Goal: Task Accomplishment & Management: Complete application form

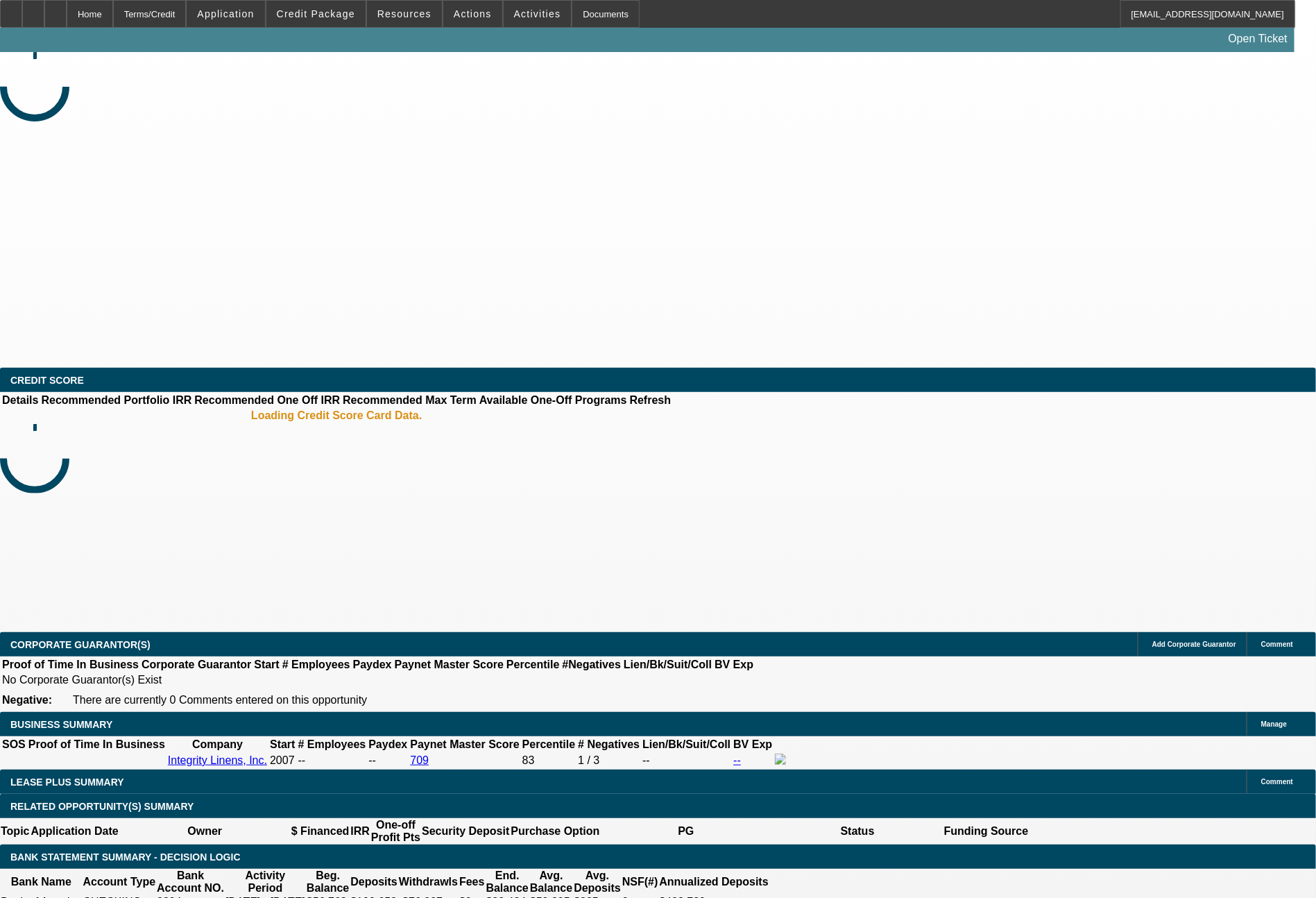
select select "0"
select select "2"
select select "0"
select select "2"
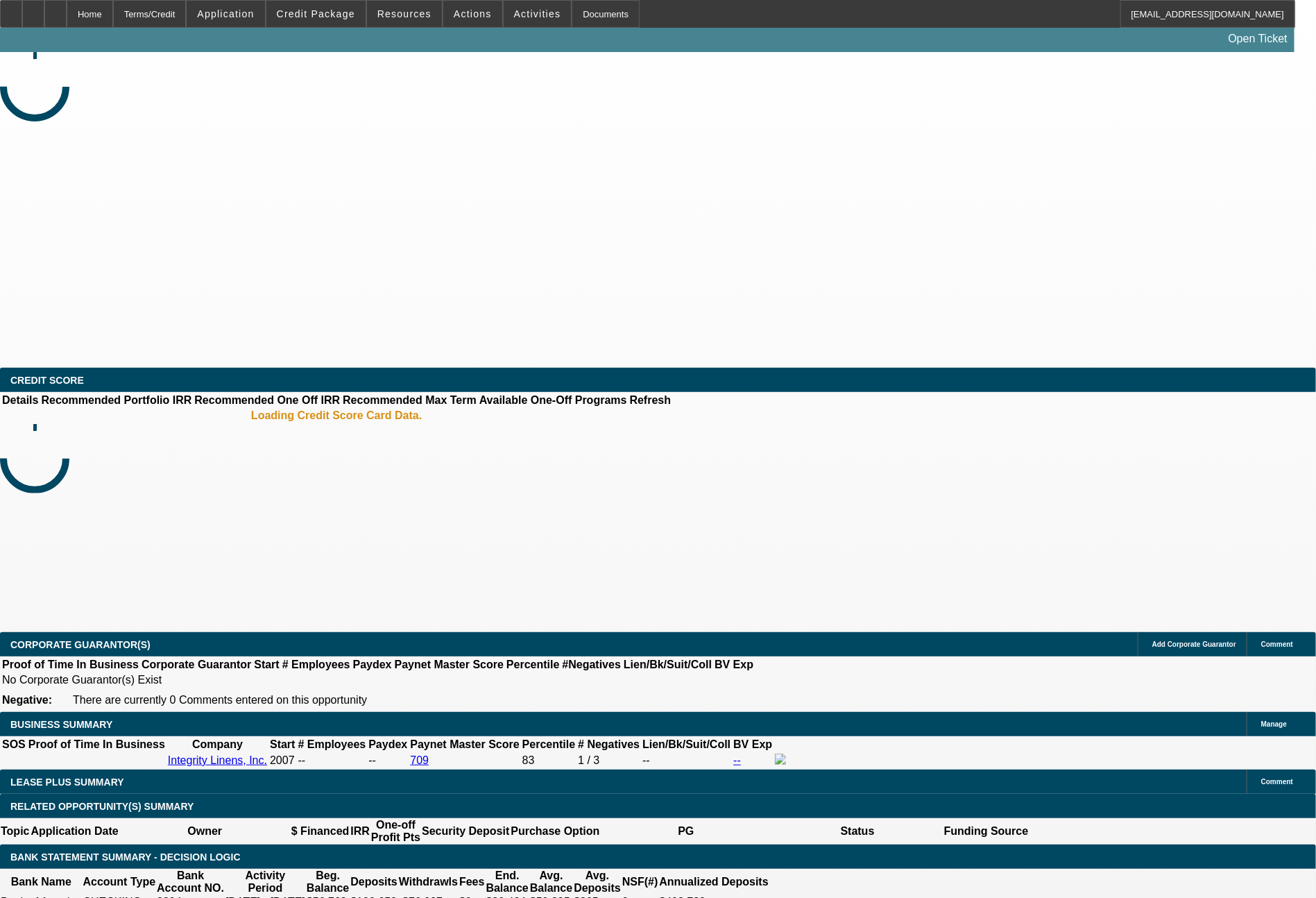
select select "0"
select select "2"
select select "0"
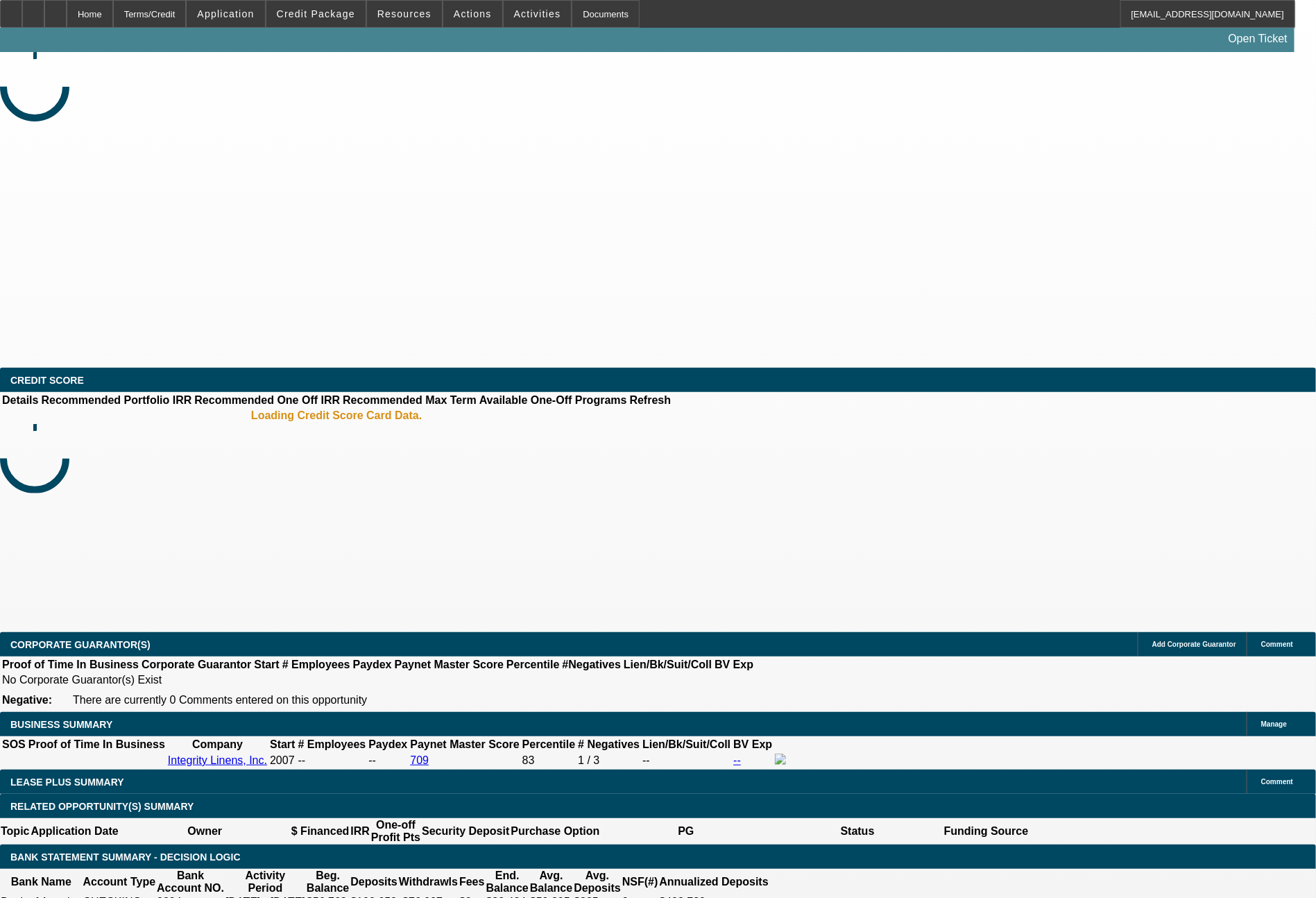
select select "2"
select select "0"
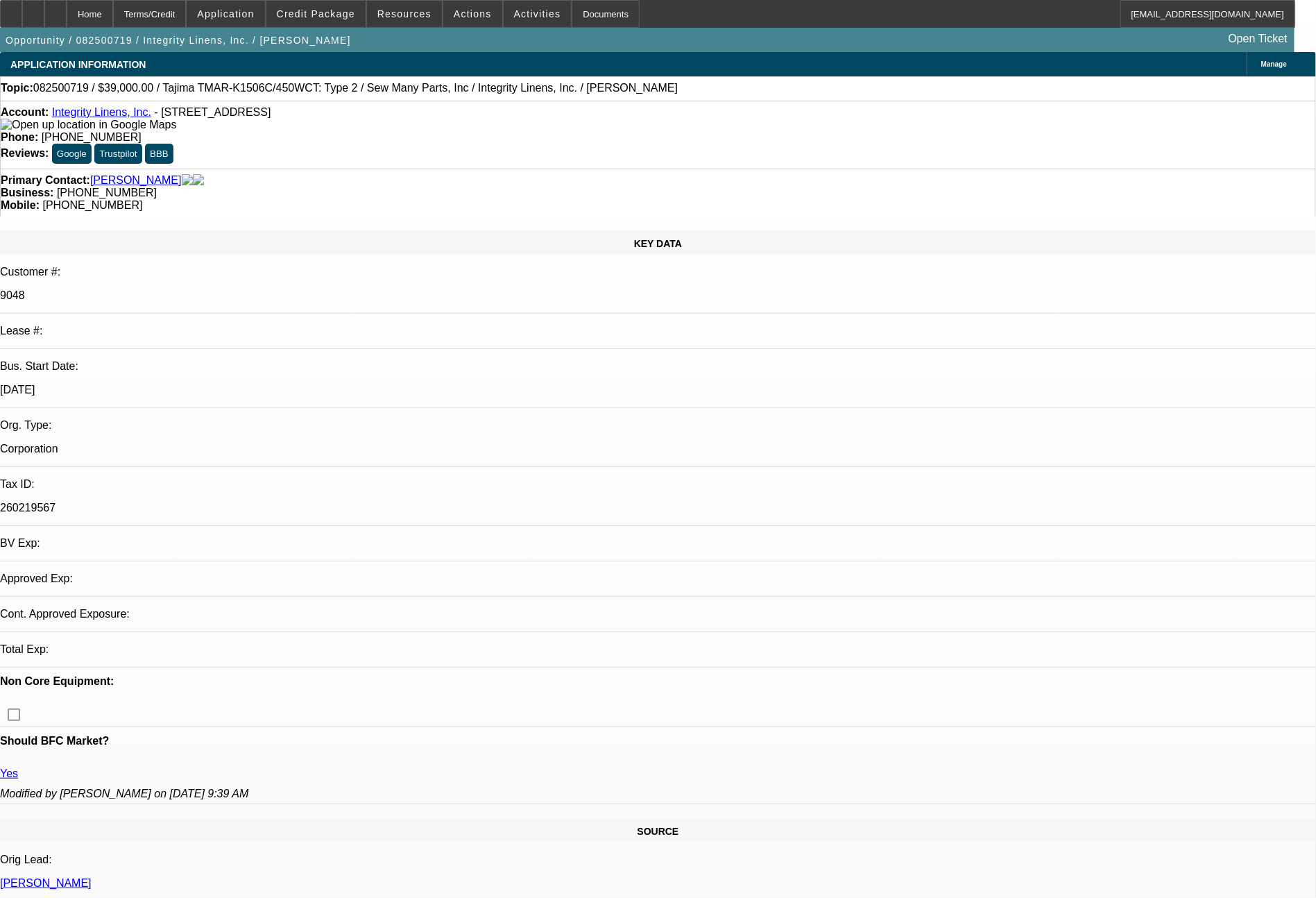
select select "1"
select select "2"
select select "1"
select select "2"
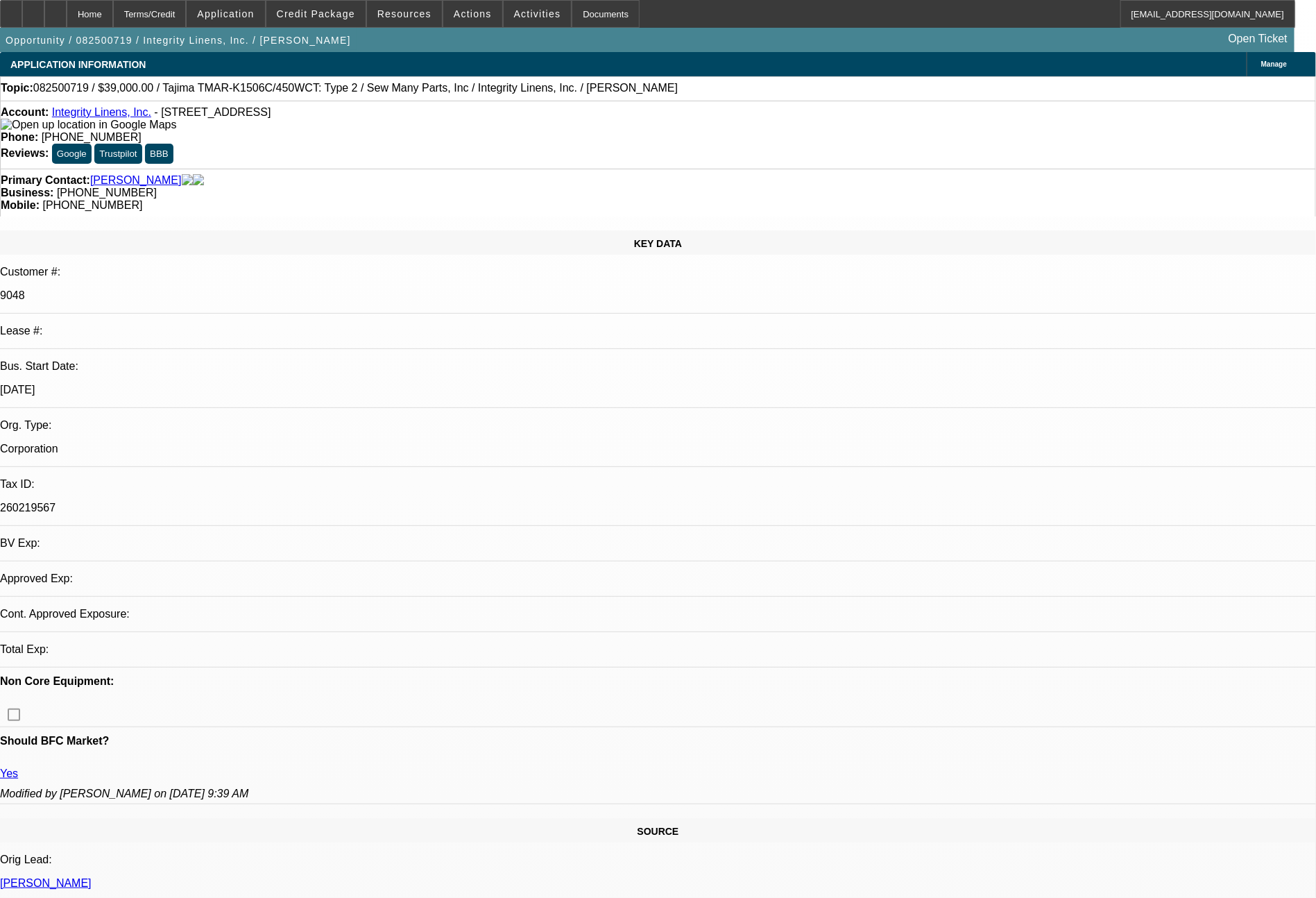
select select "2"
select select "1"
select select "2"
select select "1"
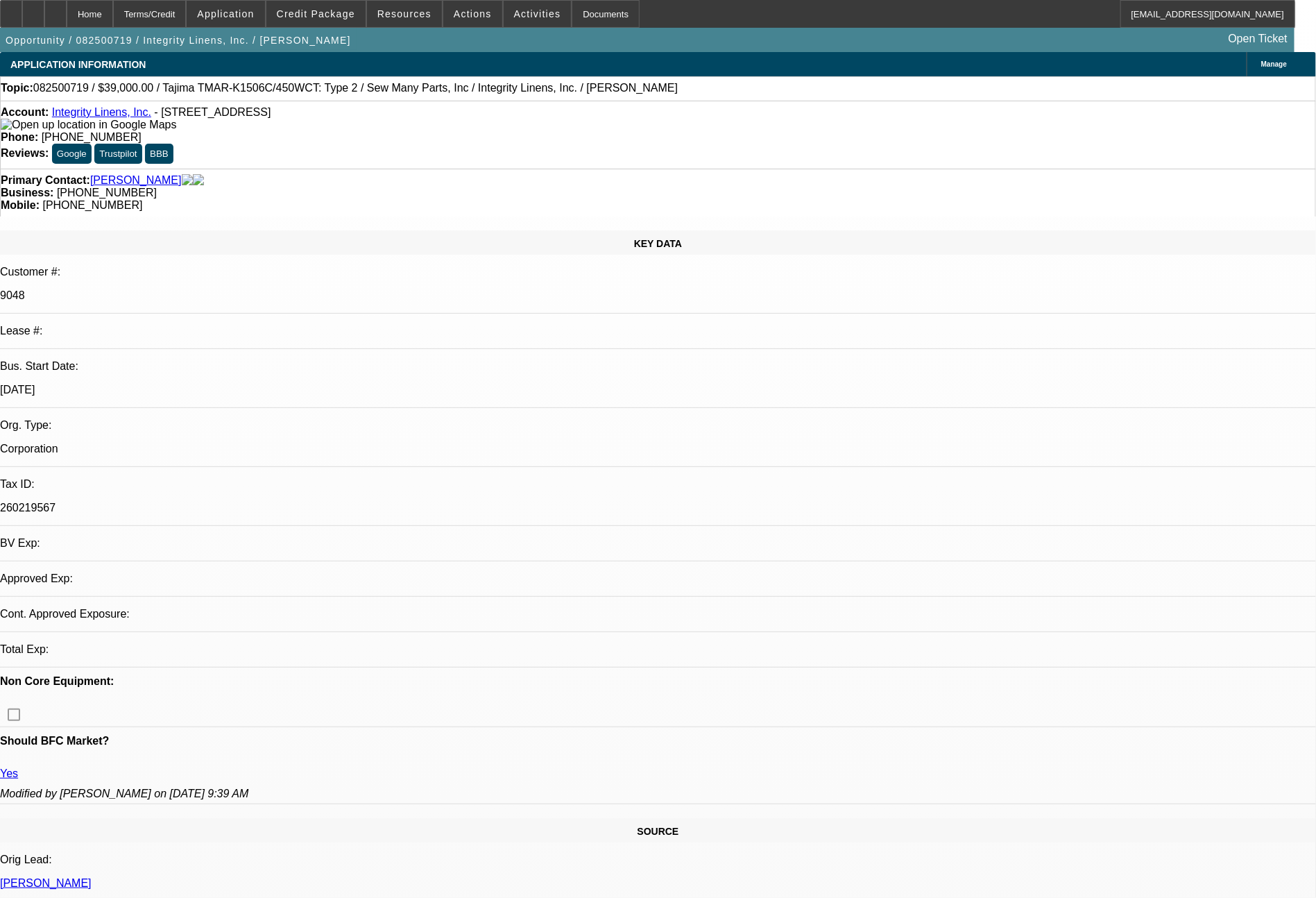
select select "2"
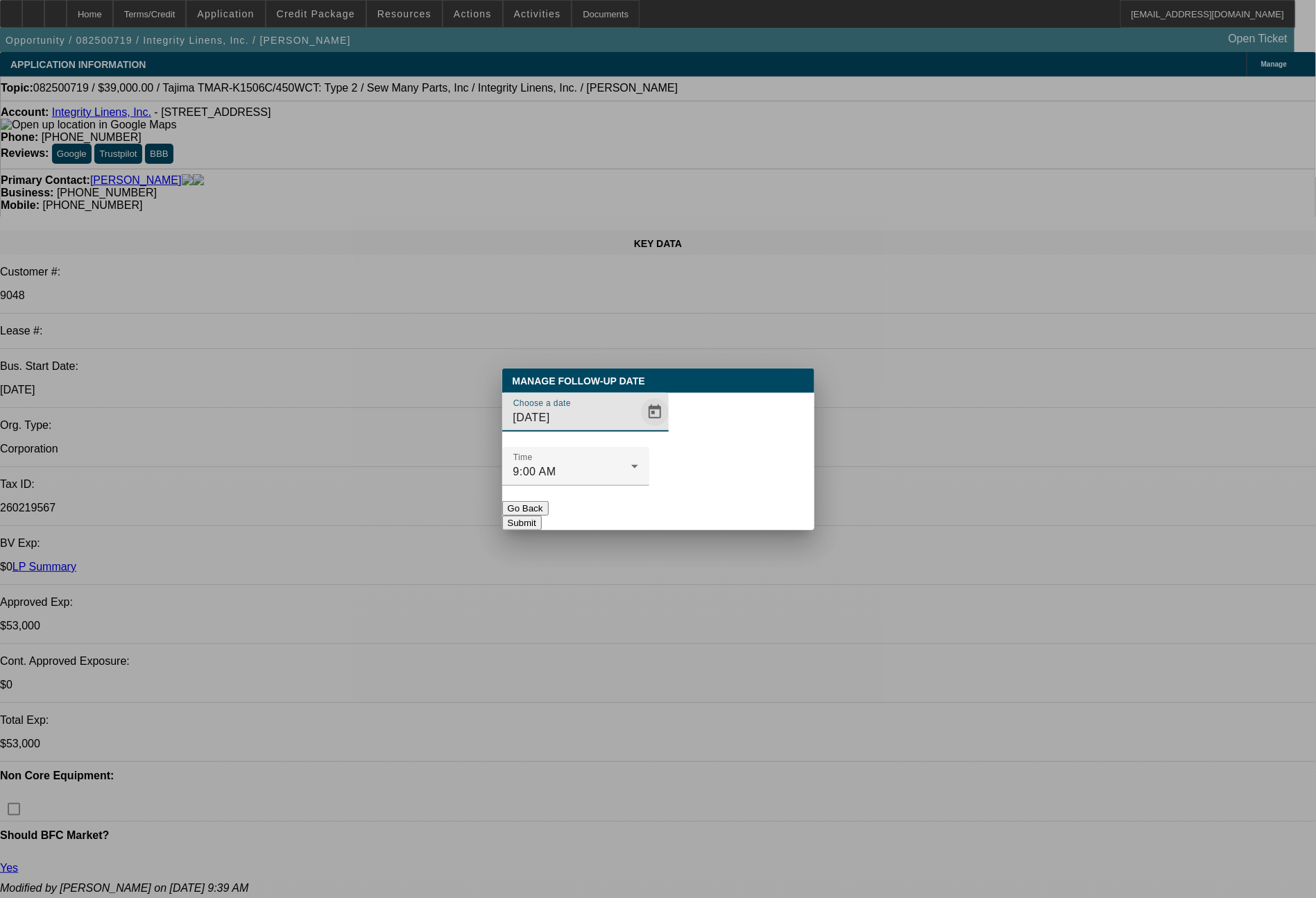
click at [639, 429] on span "Open calendar" at bounding box center [655, 412] width 33 height 33
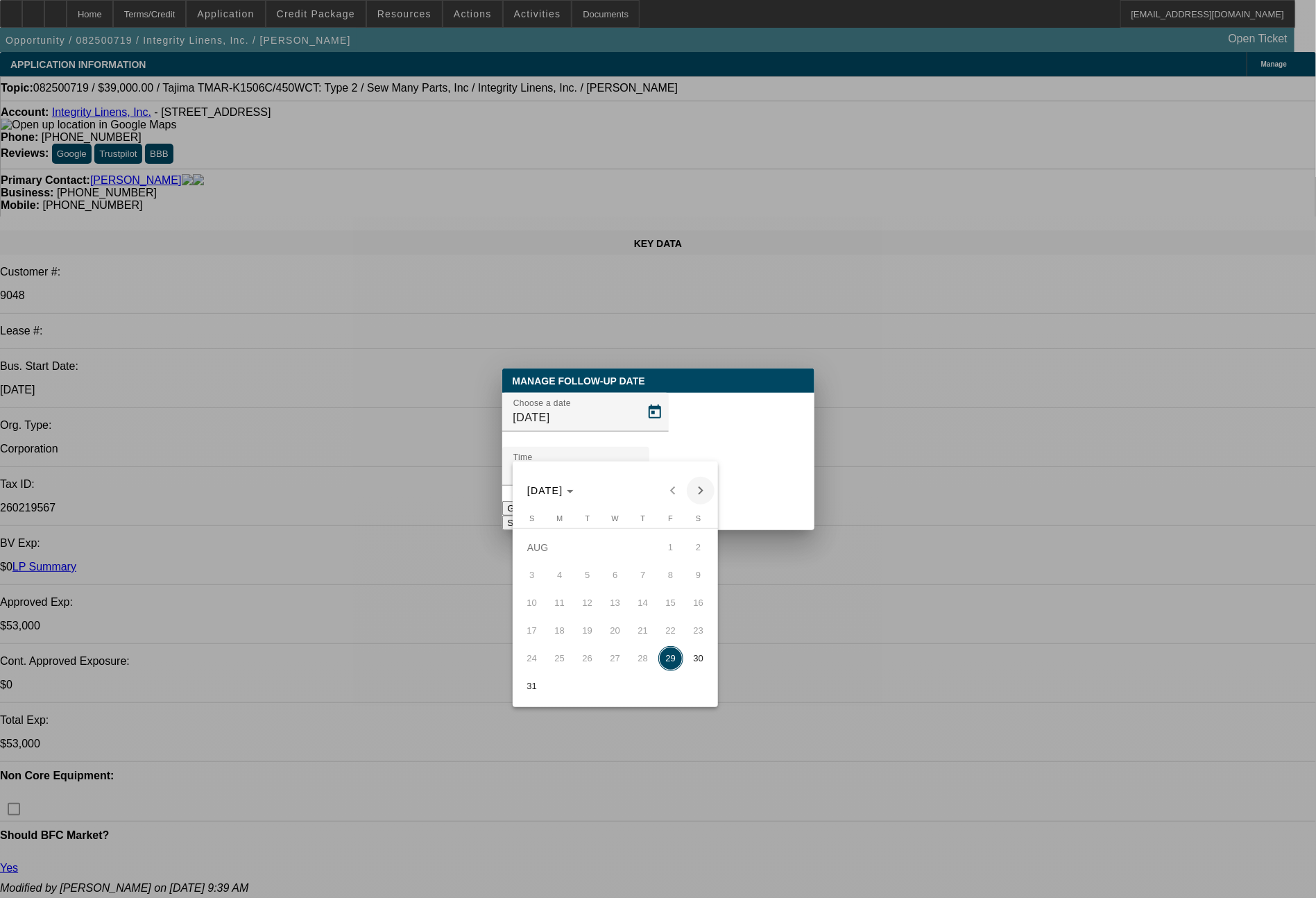
click at [695, 490] on span "Next month" at bounding box center [701, 490] width 28 height 28
click at [611, 585] on span "3" at bounding box center [615, 575] width 25 height 25
type input "[DATE]"
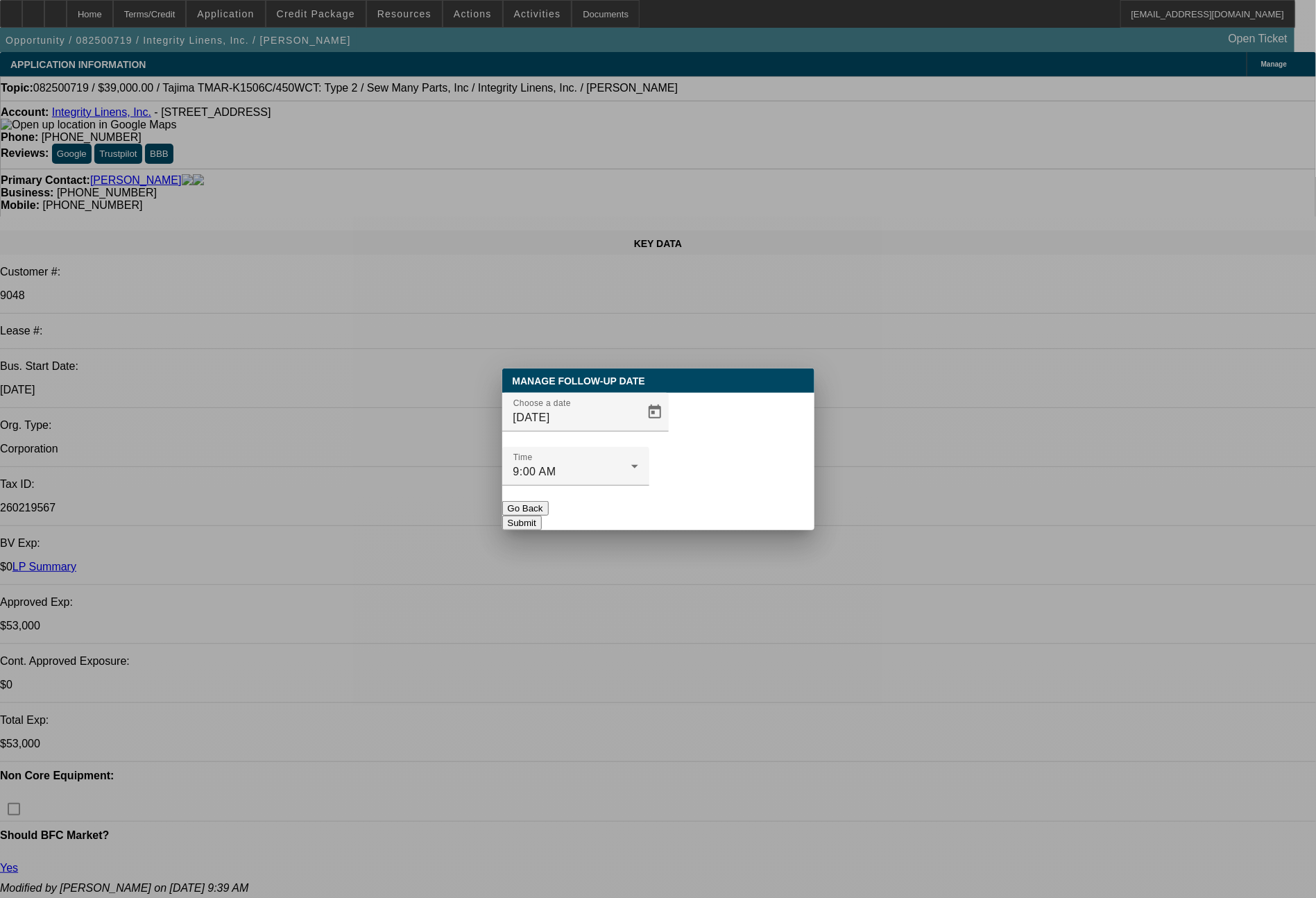
click at [542, 515] on button "Submit" at bounding box center [522, 523] width 40 height 14
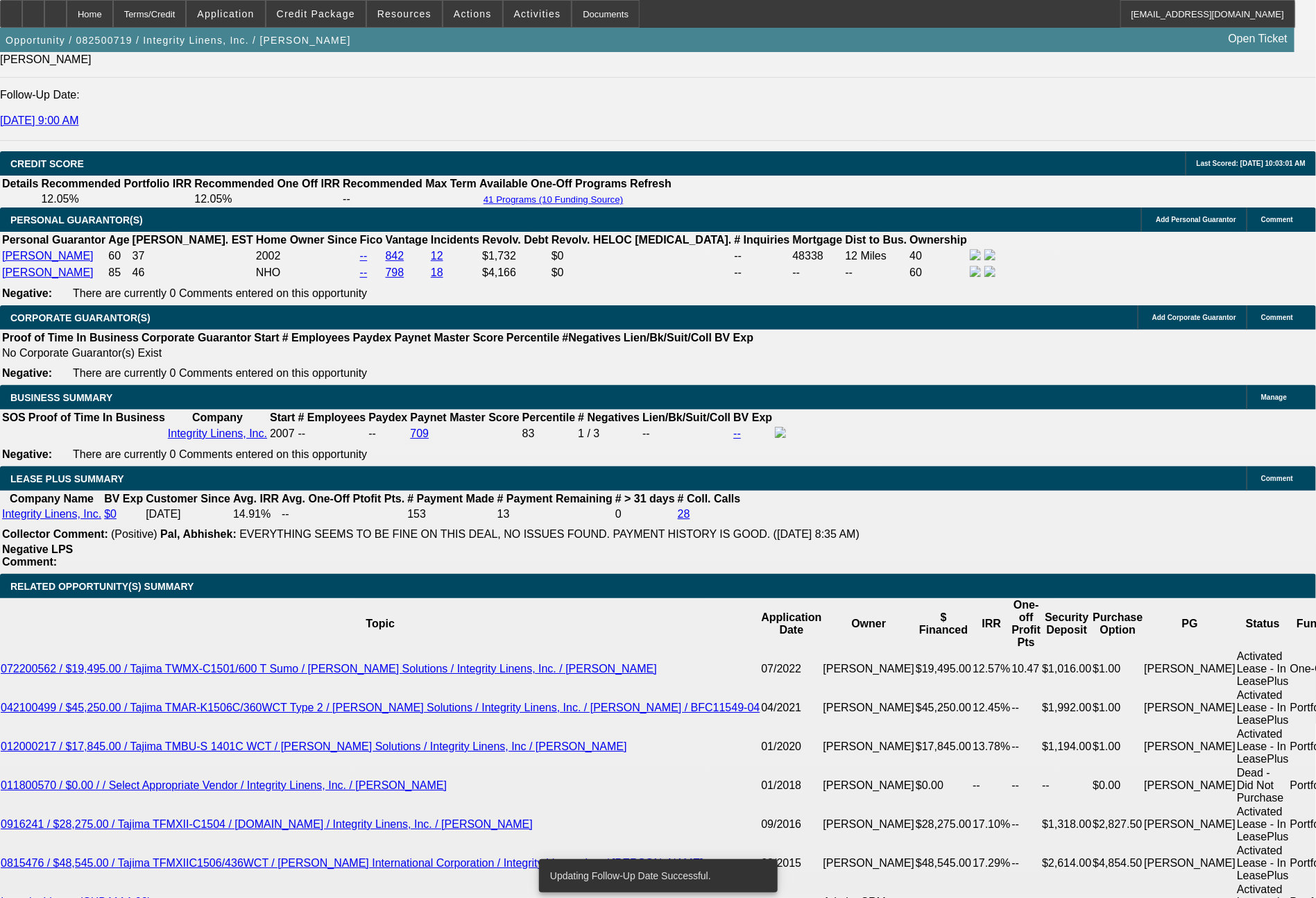
scroll to position [1974, 0]
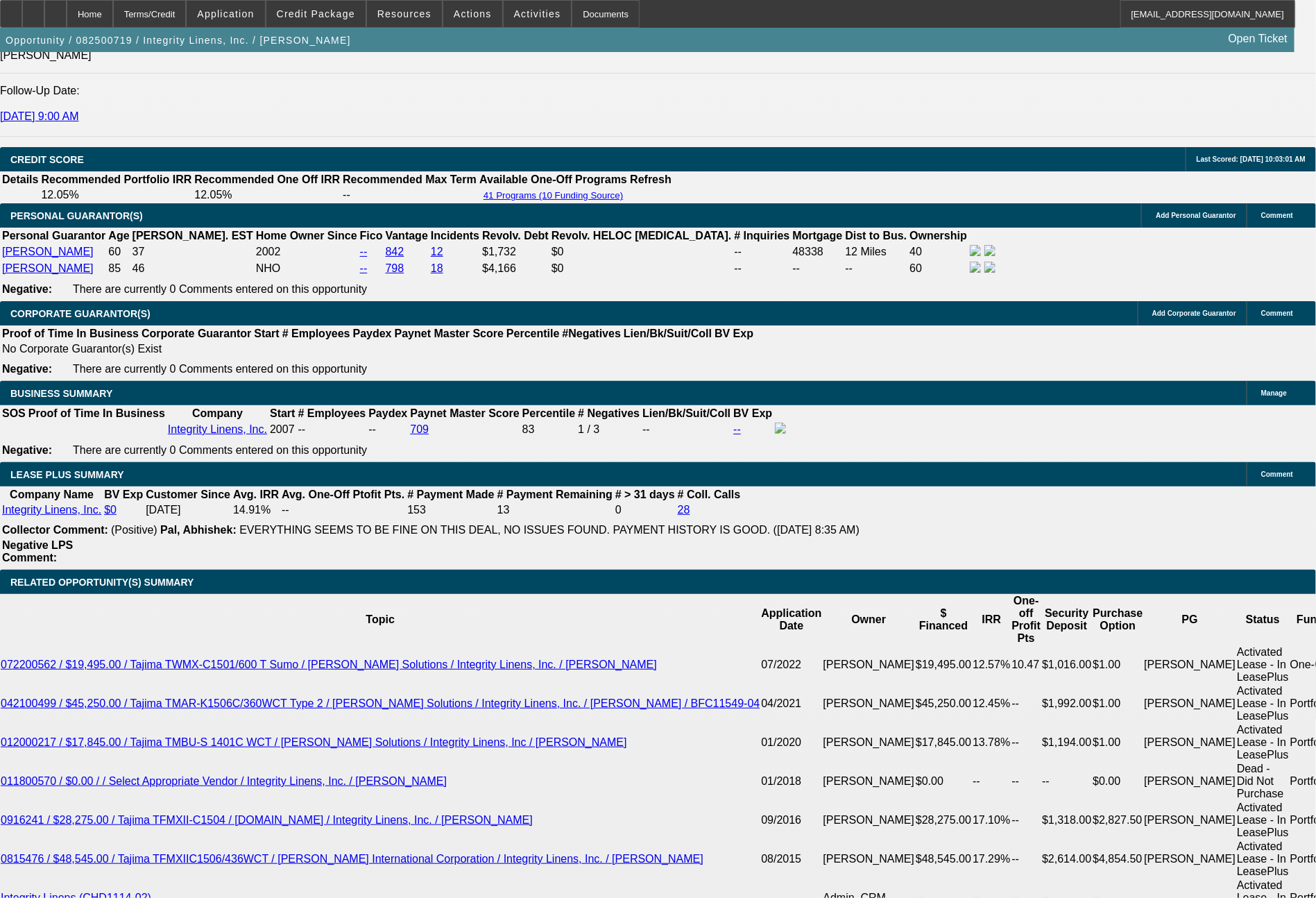
drag, startPoint x: 414, startPoint y: 487, endPoint x: 504, endPoint y: 486, distance: 90.0
type input "$0.00"
type input "UNKNOWN"
type input "1011.22"
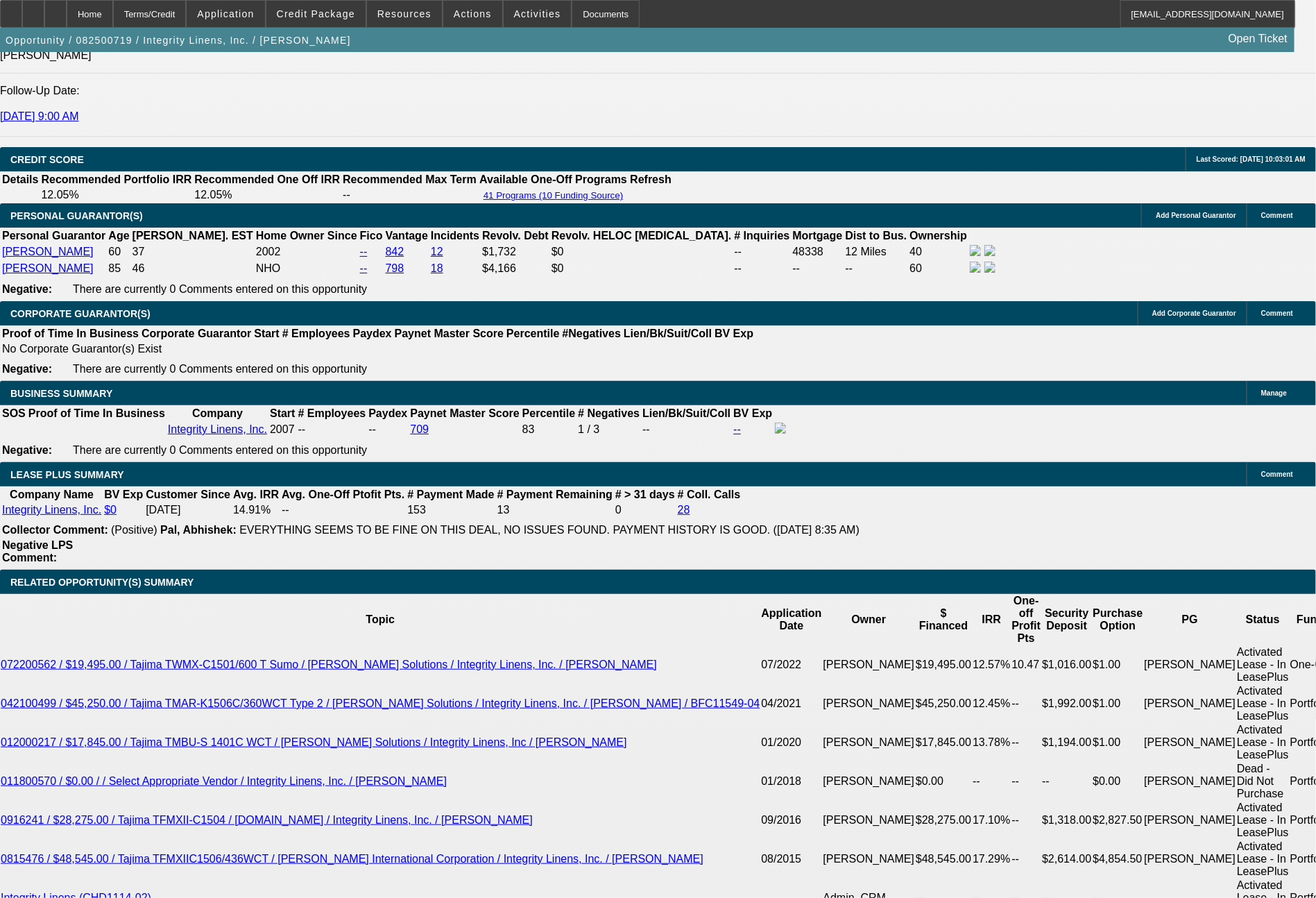
type input "$2,748.44"
drag, startPoint x: 378, startPoint y: 590, endPoint x: 429, endPoint y: 593, distance: 51.1
type input "1"
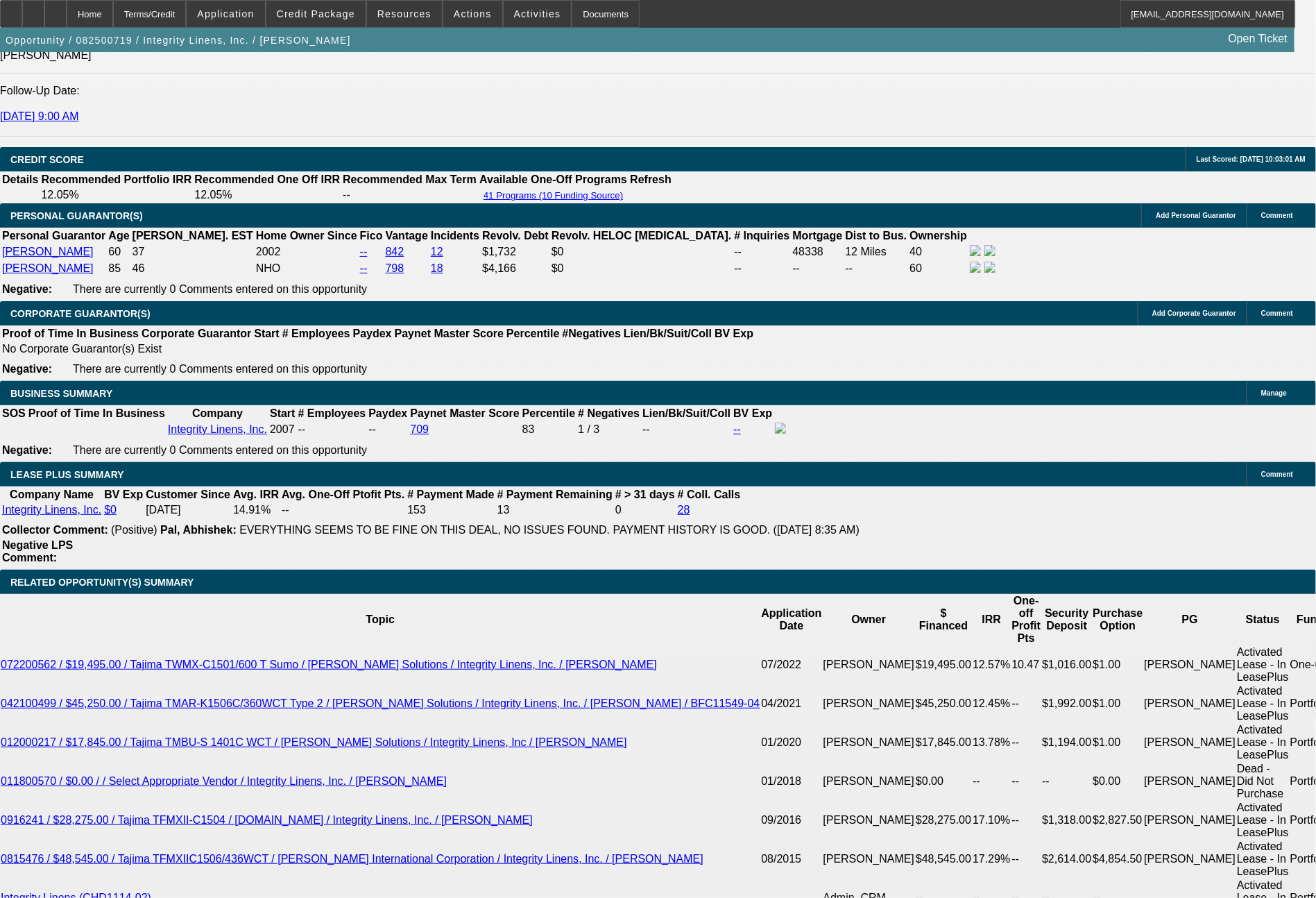
type input "$2.00"
type input "1374"
type input "$2,748.00"
type input "11.2"
type input "1374.21"
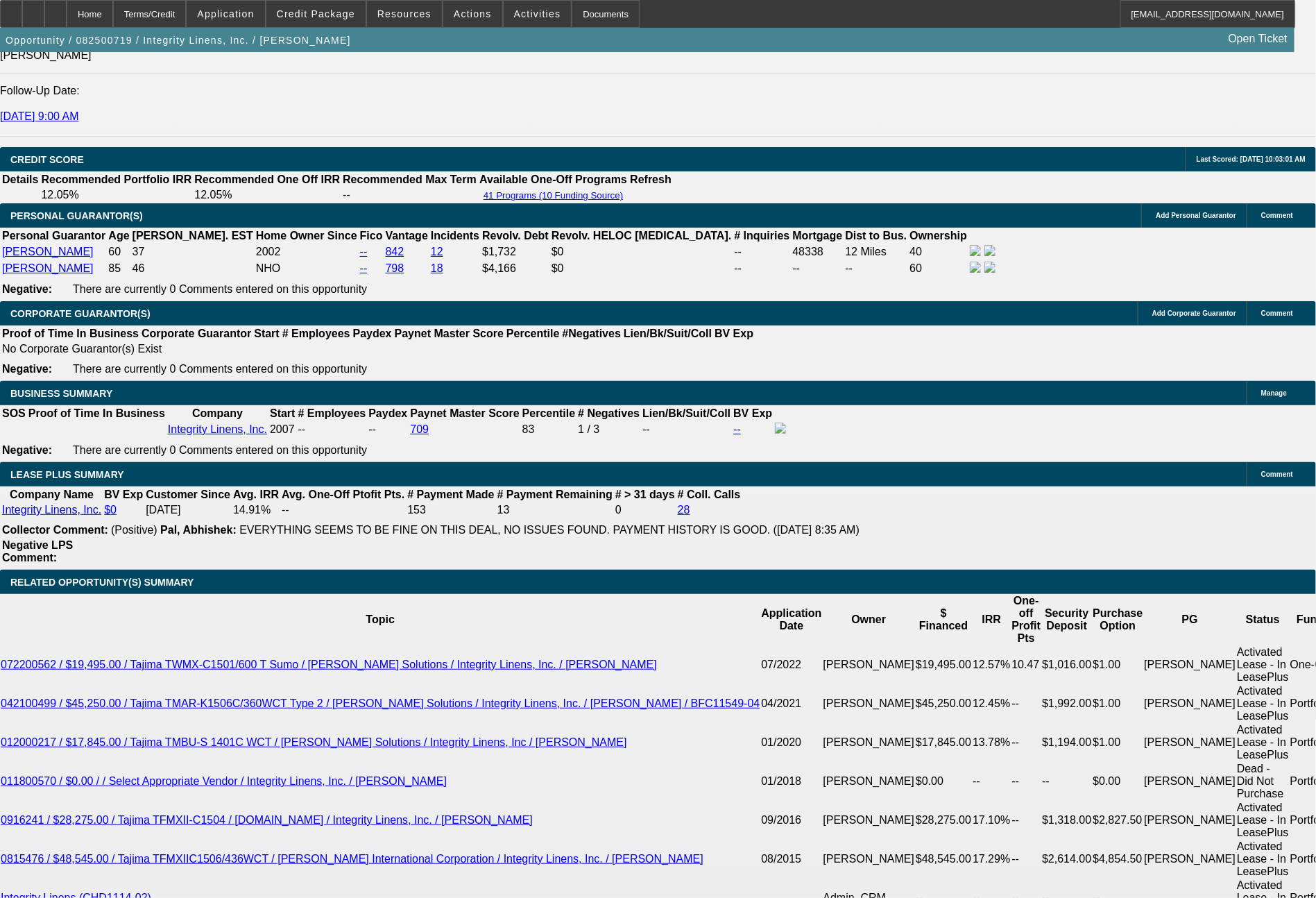
type input "$2,748.42"
type input "11.2"
type input "$1,374.21"
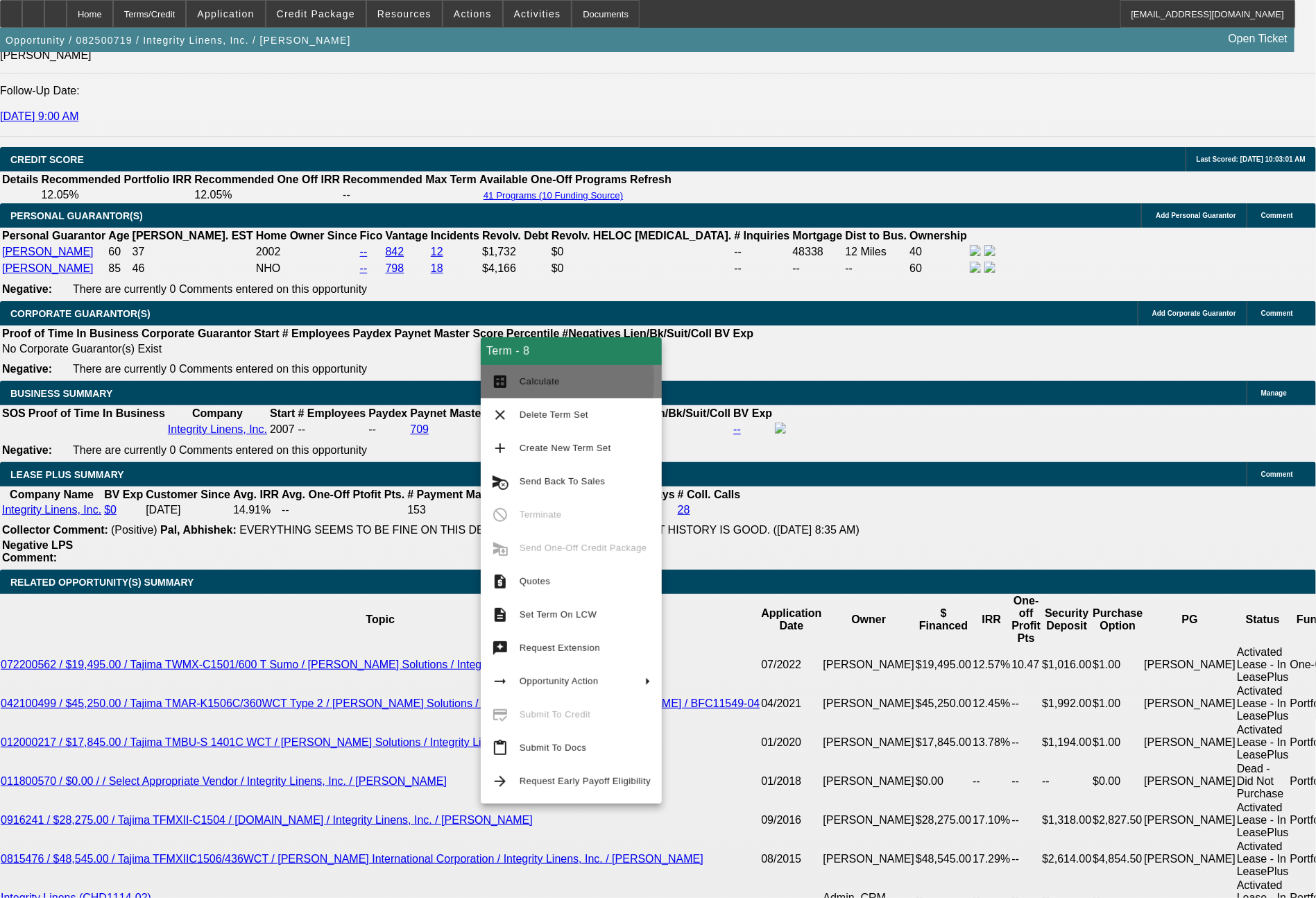
click at [529, 381] on span "Calculate" at bounding box center [539, 381] width 41 height 10
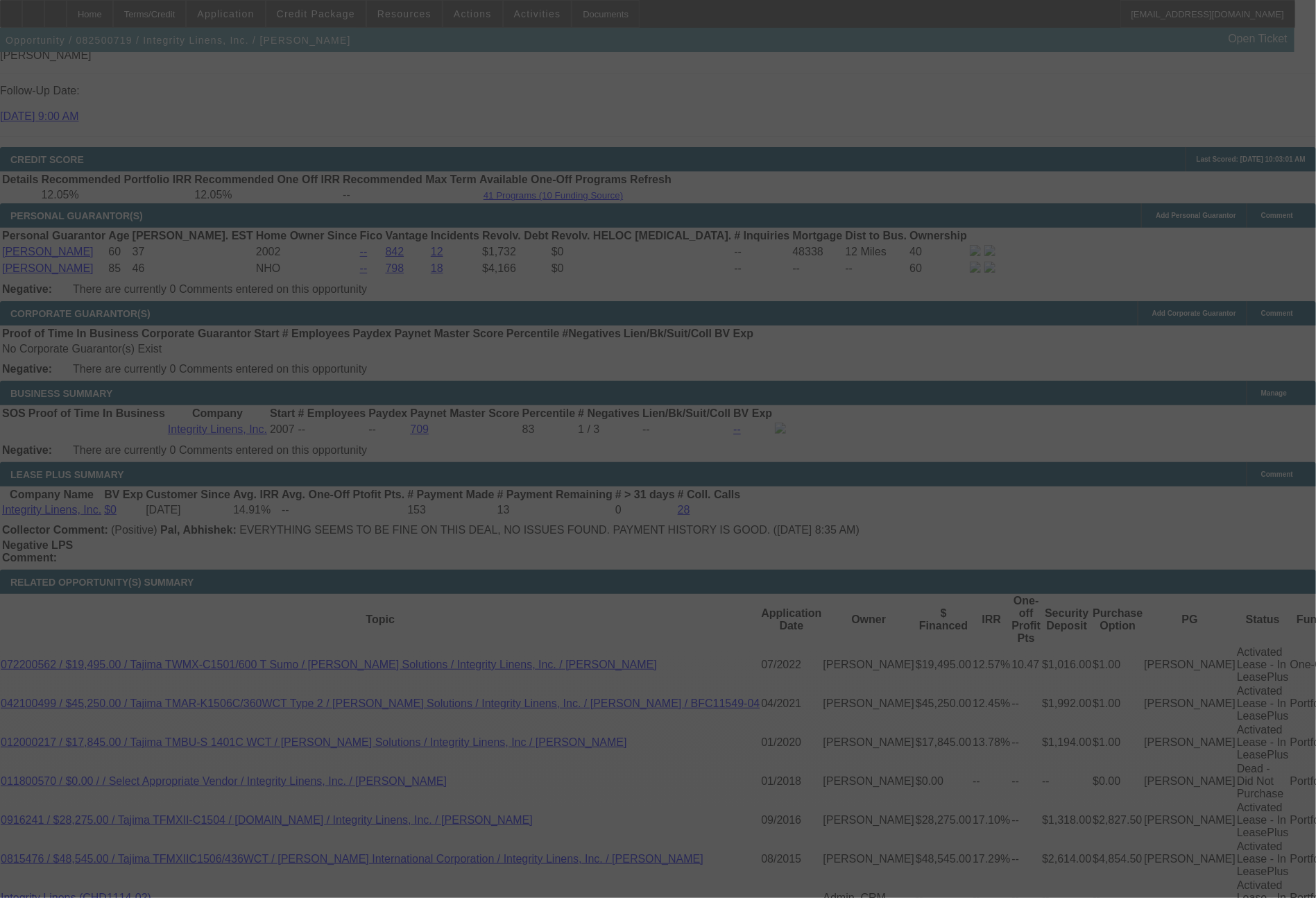
select select "0"
select select "2"
select select "0"
select select "2"
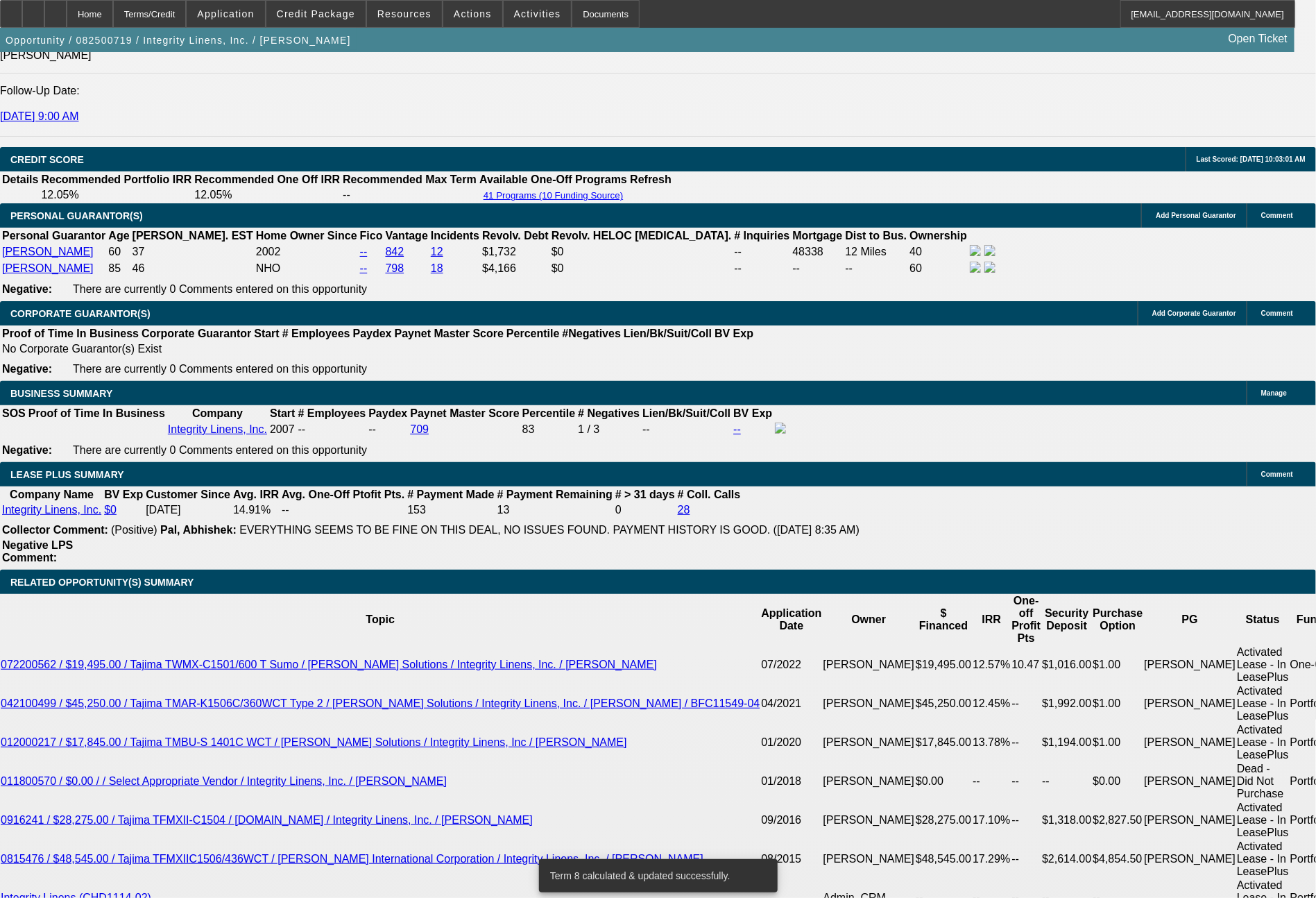
drag, startPoint x: 273, startPoint y: 596, endPoint x: 283, endPoint y: 598, distance: 10.2
type input "UNKNOWN"
type input "4"
type input "$27,133.46"
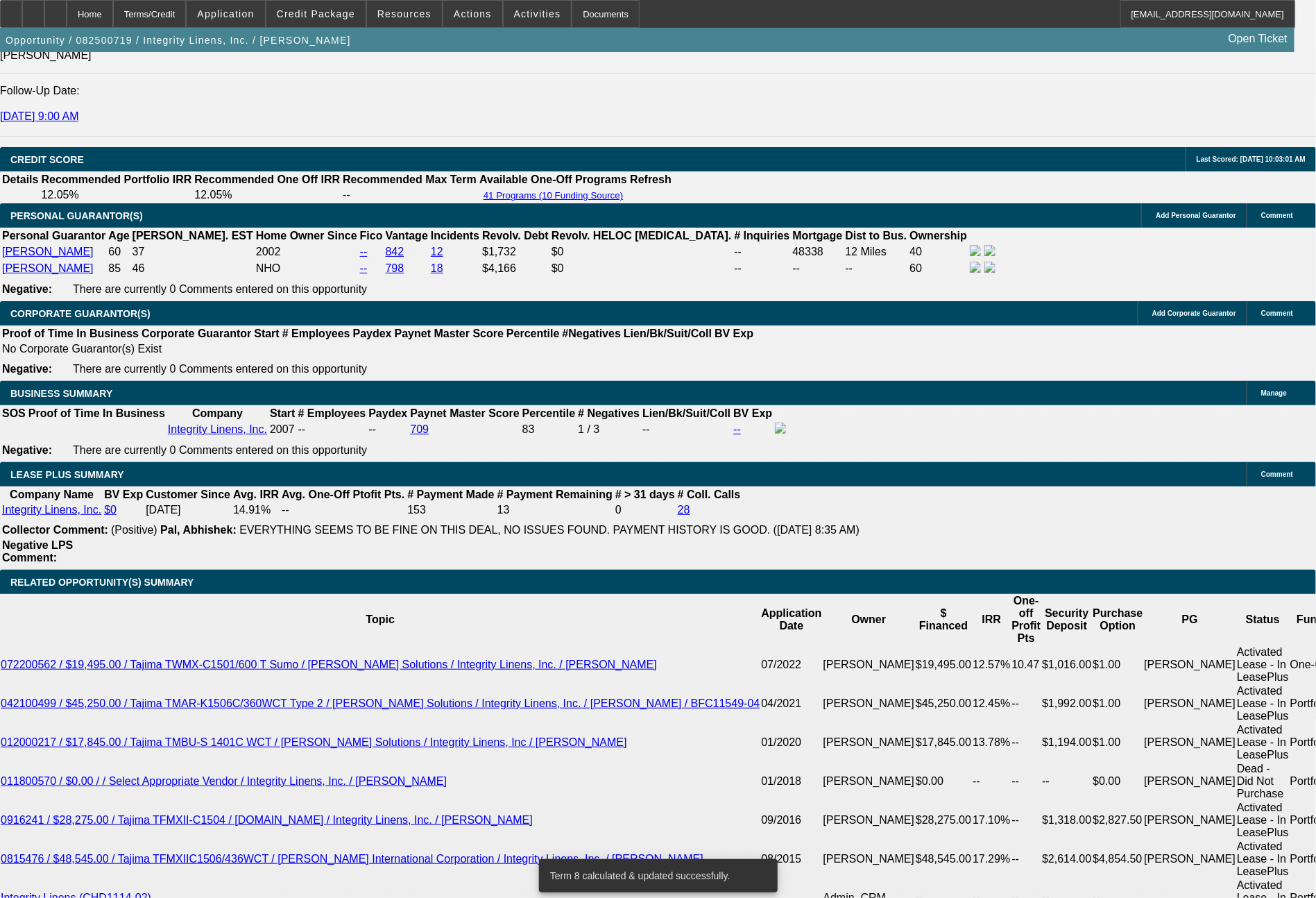
type input "$13,566.73"
type input "48"
type input "$2,761.30"
type input "$1,380.65"
type input "48"
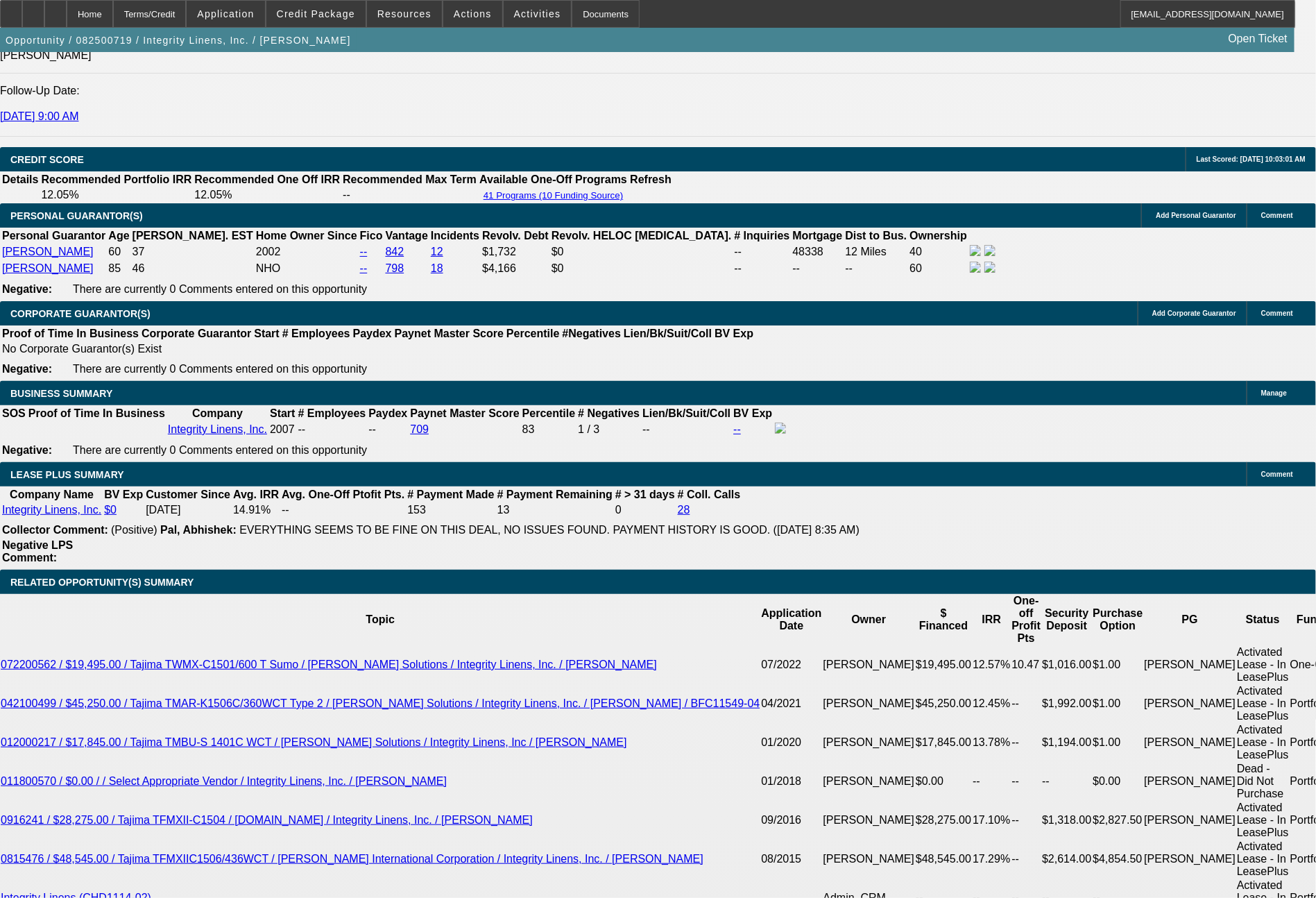
drag, startPoint x: 212, startPoint y: 593, endPoint x: 278, endPoint y: 583, distance: 66.8
type input "13"
type input "$26.00"
type input "1374."
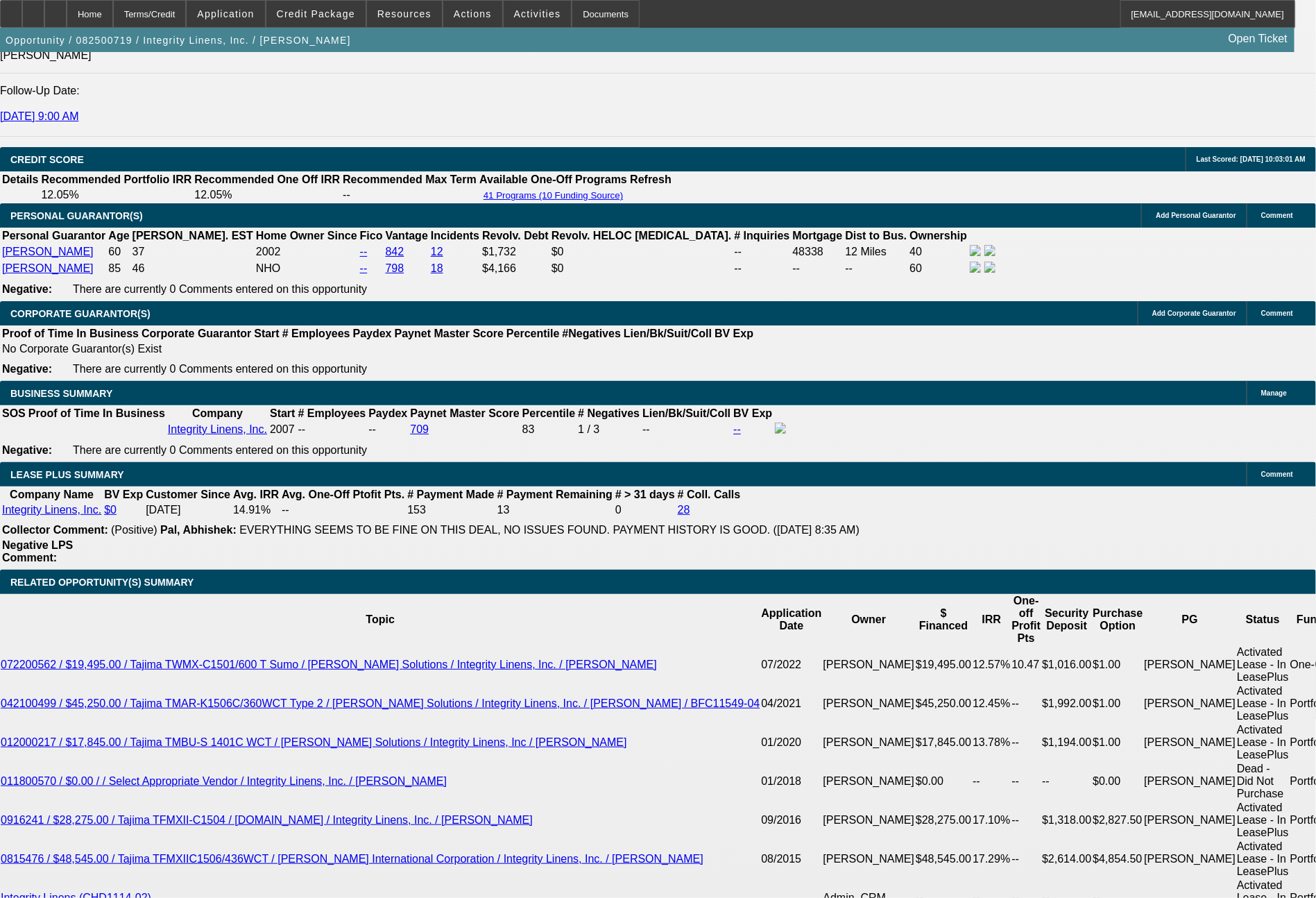
type input "$2,748.00"
type input "11.2"
type input "1374.21"
type input "$2,748.42"
type input "$1,374.21"
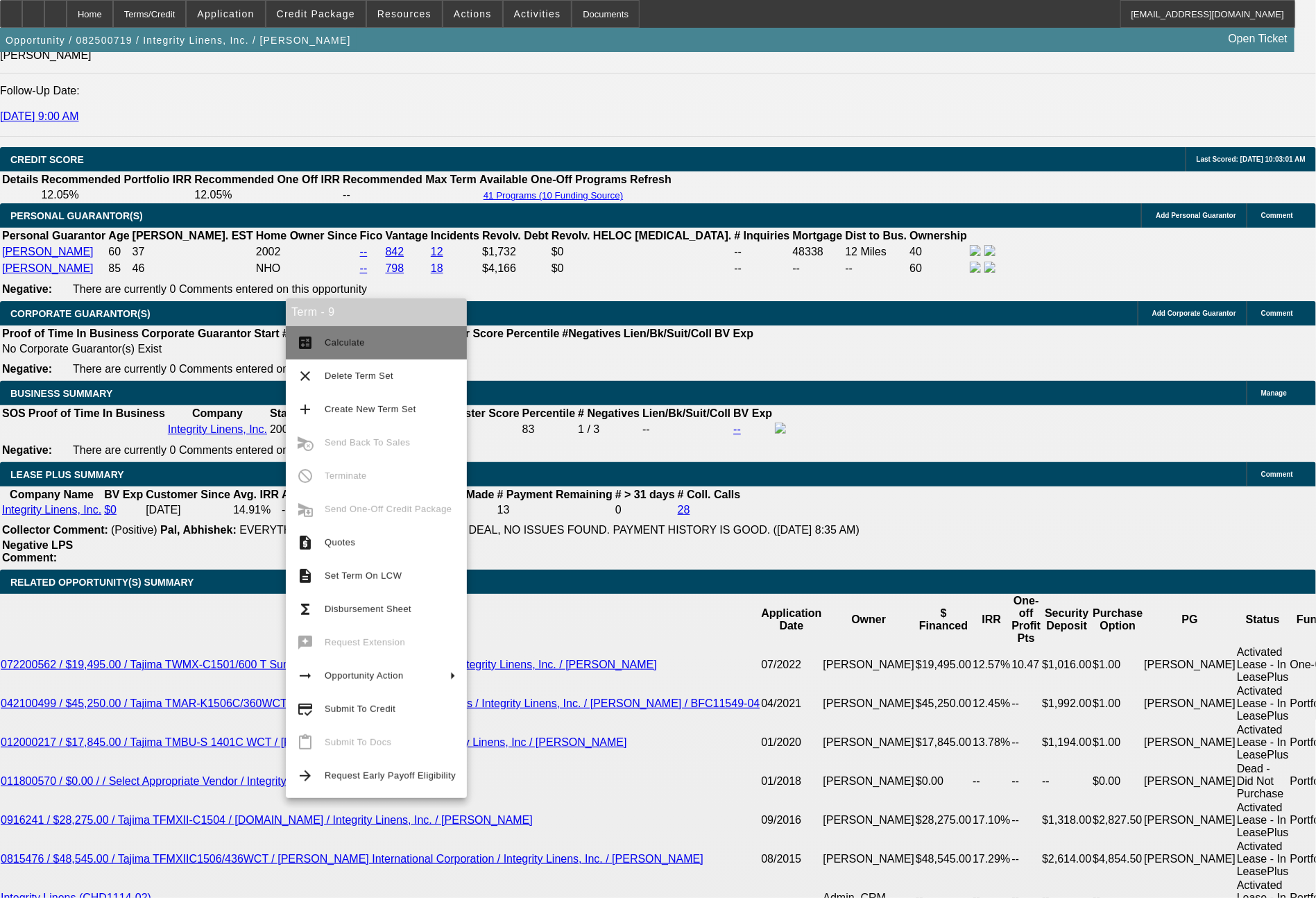
click at [352, 350] on span "Calculate" at bounding box center [390, 343] width 131 height 17
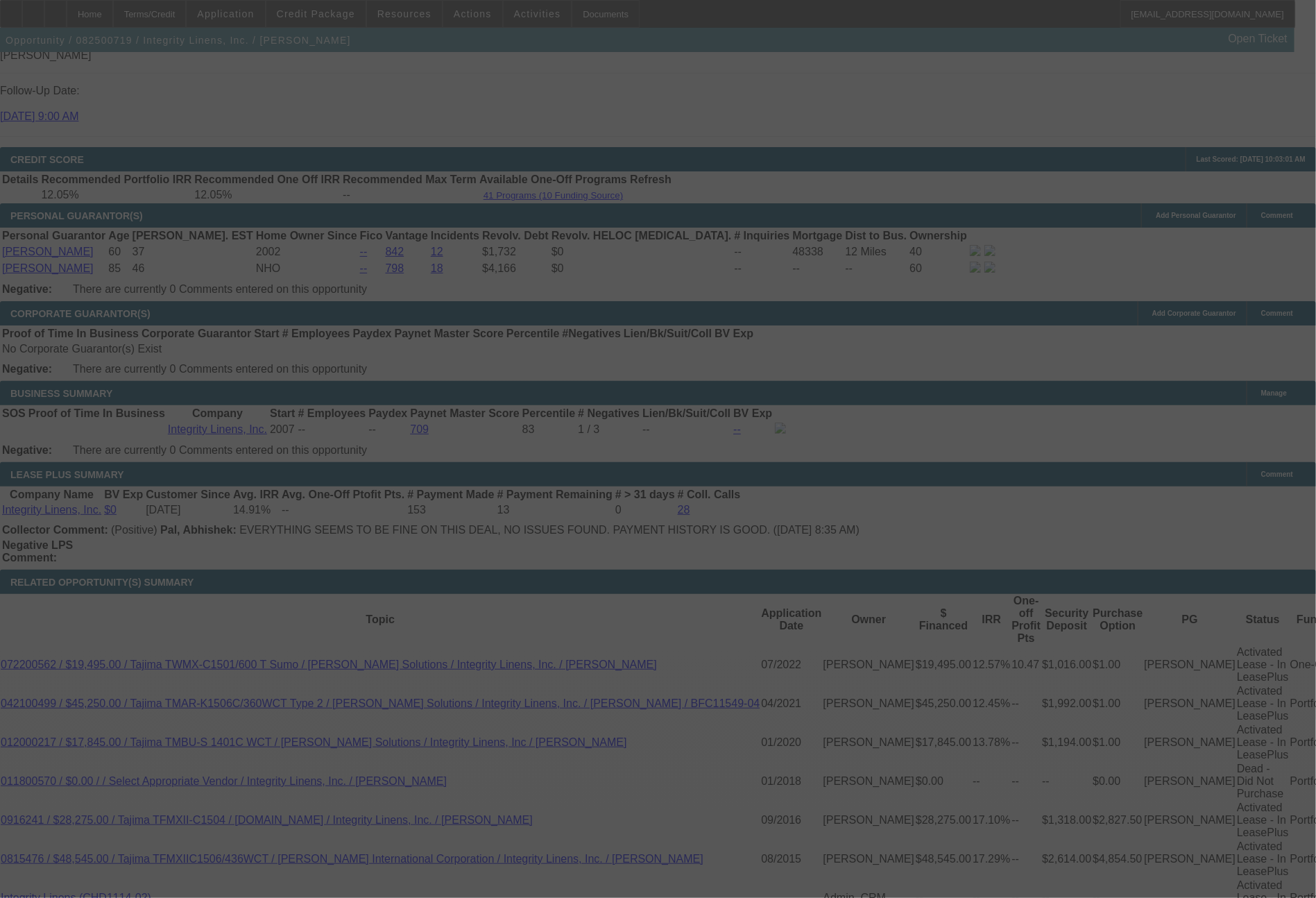
select select "0"
select select "2"
select select "0"
select select "2"
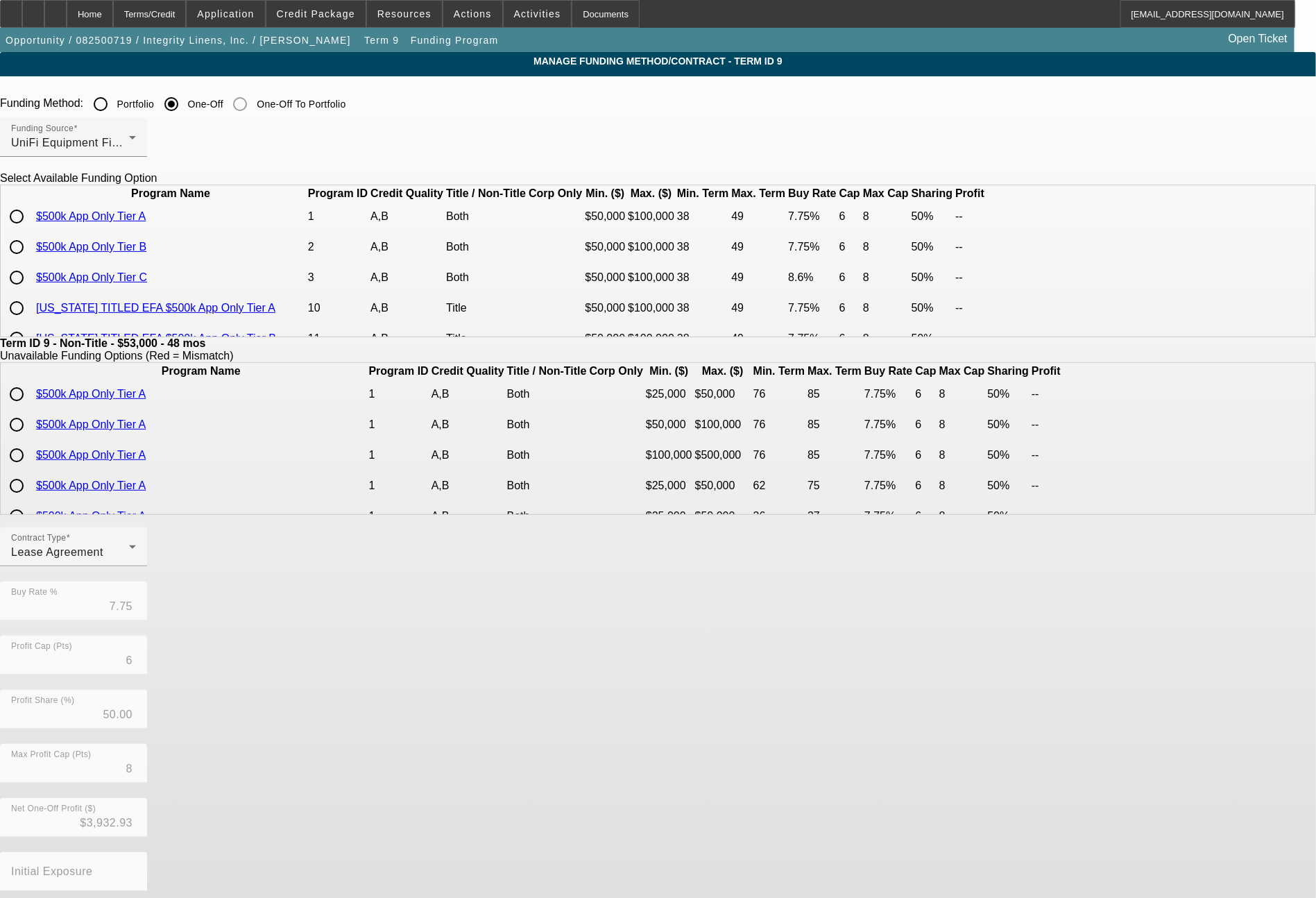
click at [30, 261] on input "radio" at bounding box center [16, 247] width 28 height 28
radio input "true"
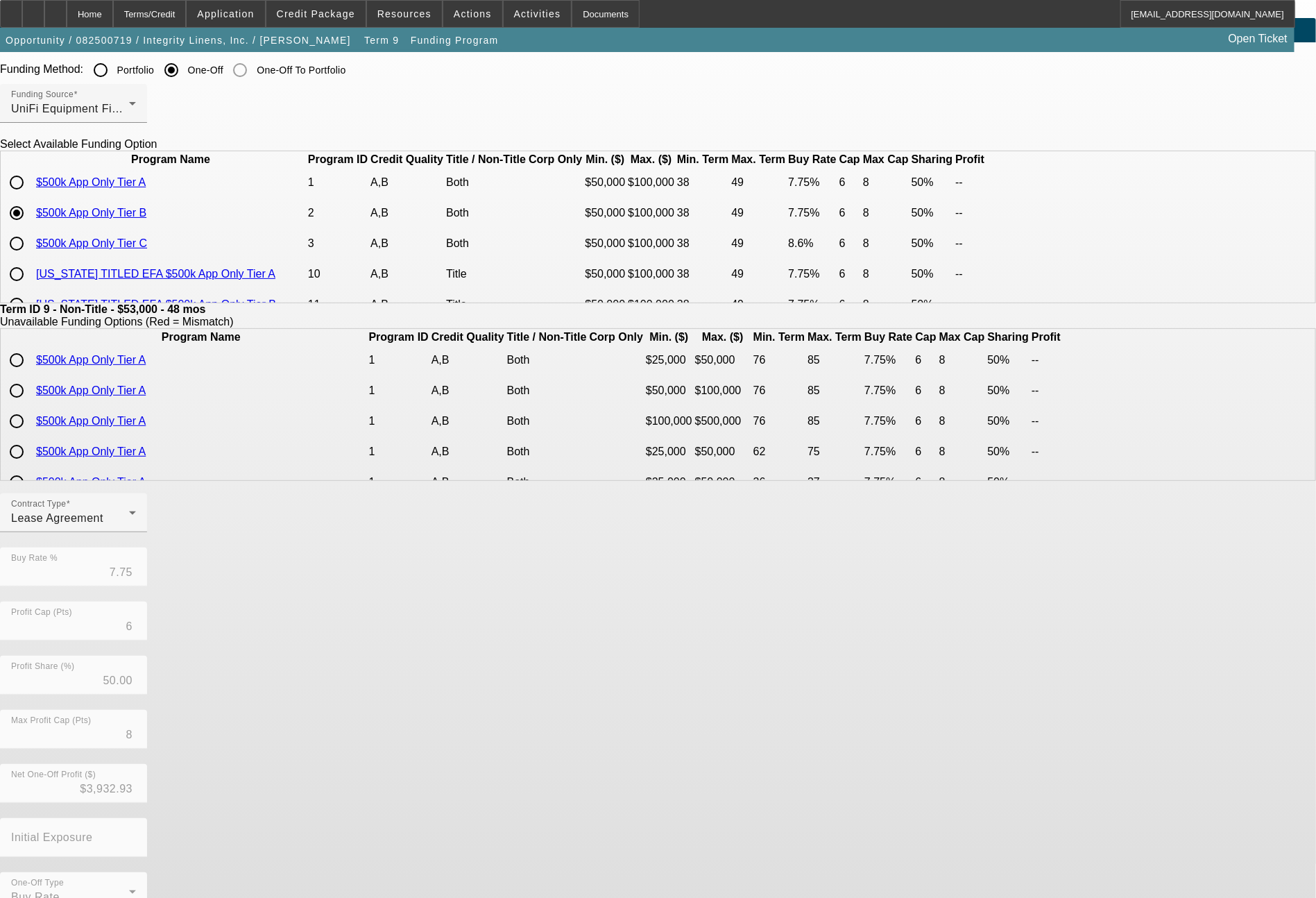
scroll to position [68, 0]
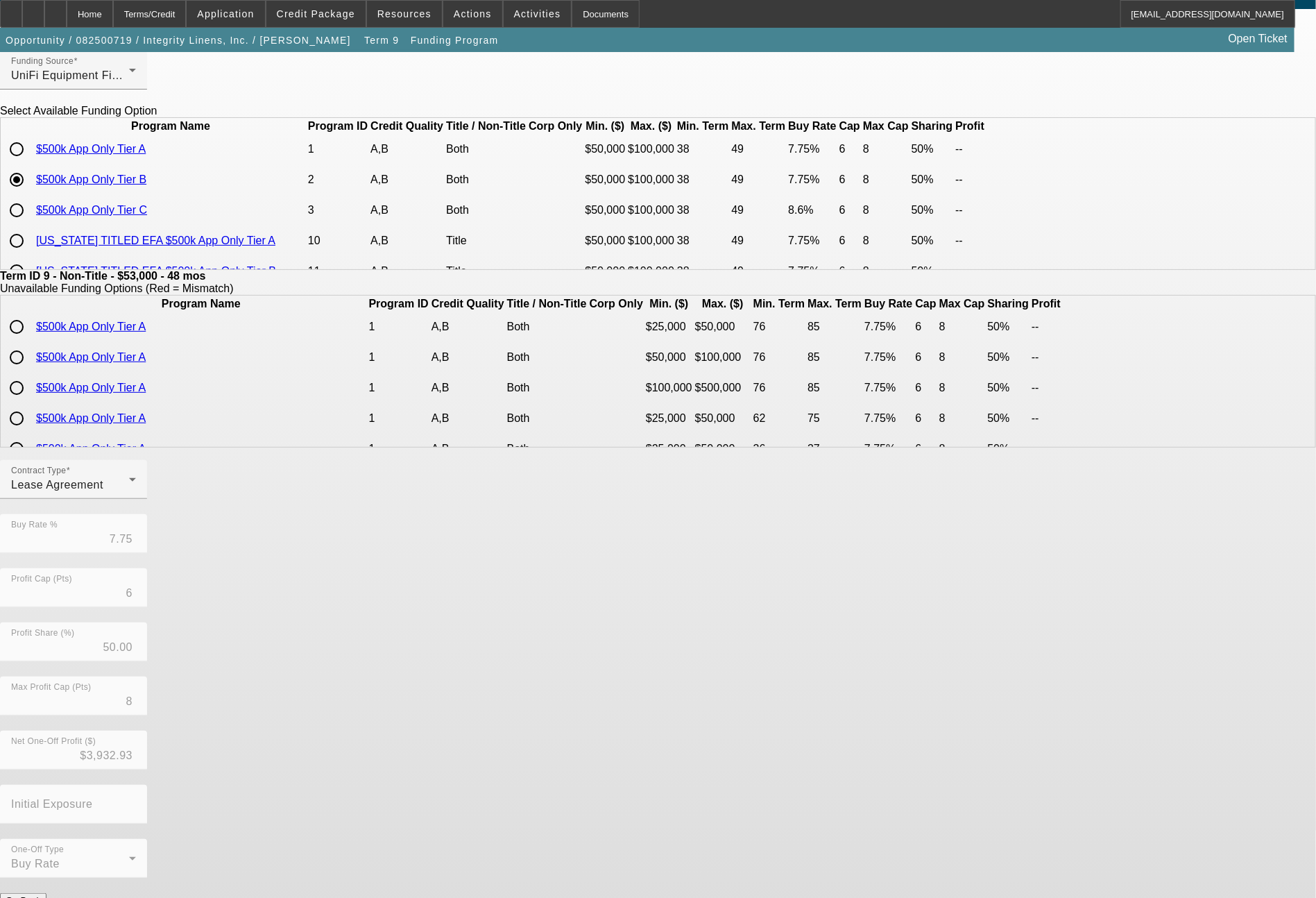
click at [585, 857] on div "Contract Type Lease Agreement Buy Rate % 7.75 Profit Cap (Pts) 6 Profit Share (…" at bounding box center [658, 676] width 1316 height 433
click at [40, 897] on button "Submit" at bounding box center [20, 915] width 40 height 14
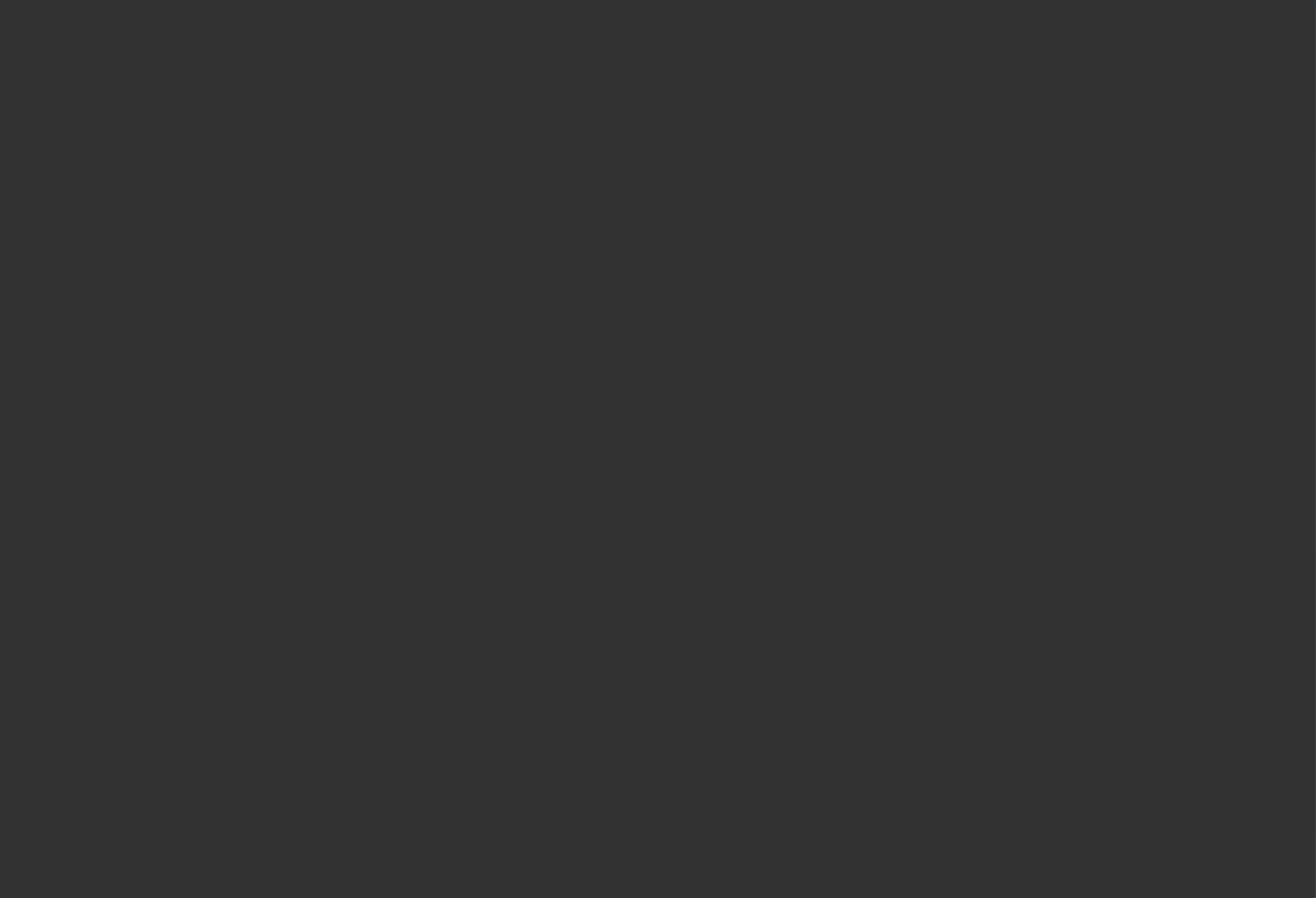
select select "0"
select select "2"
select select "0"
select select "2"
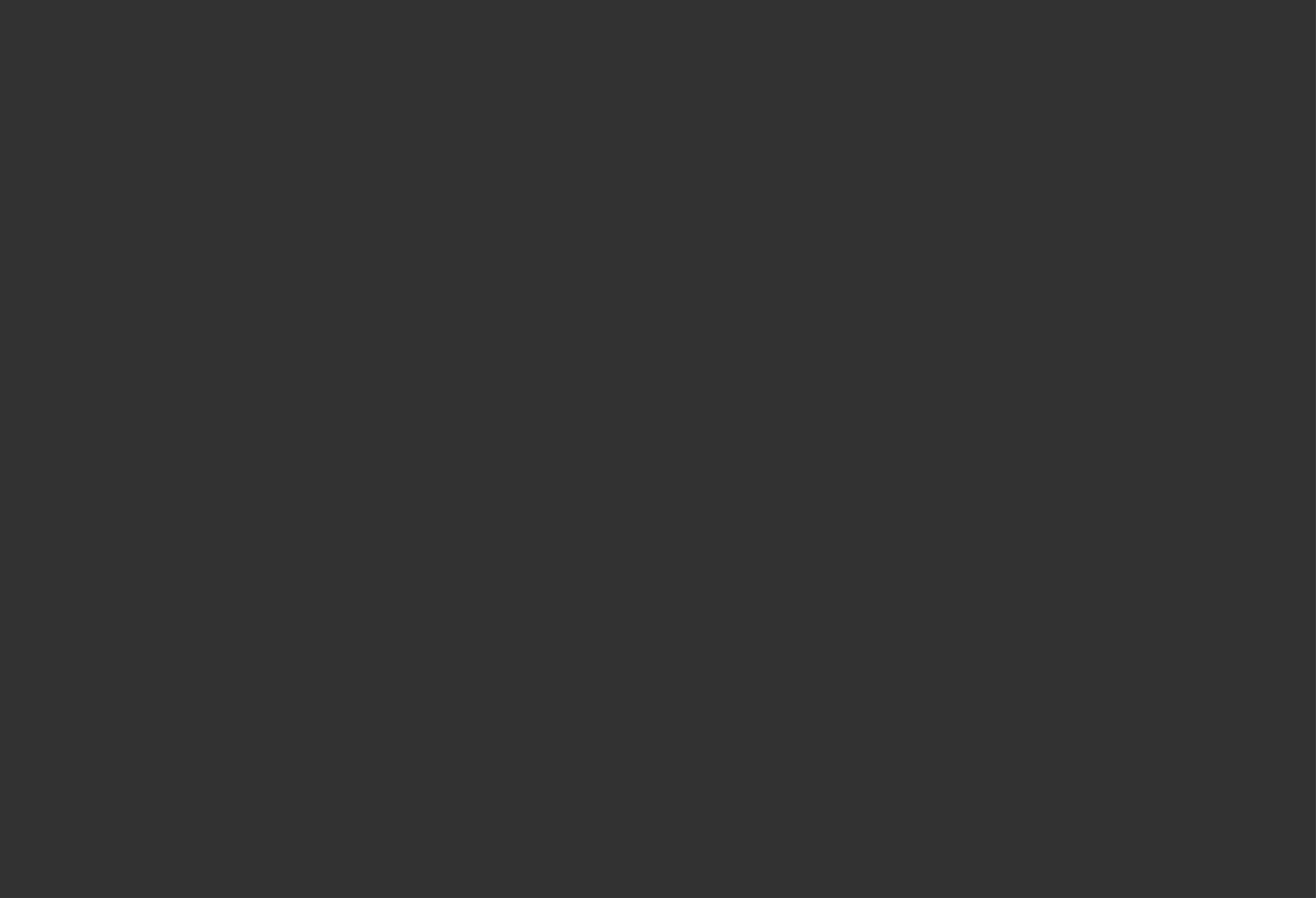
select select "0"
select select "2"
select select "0"
select select "2"
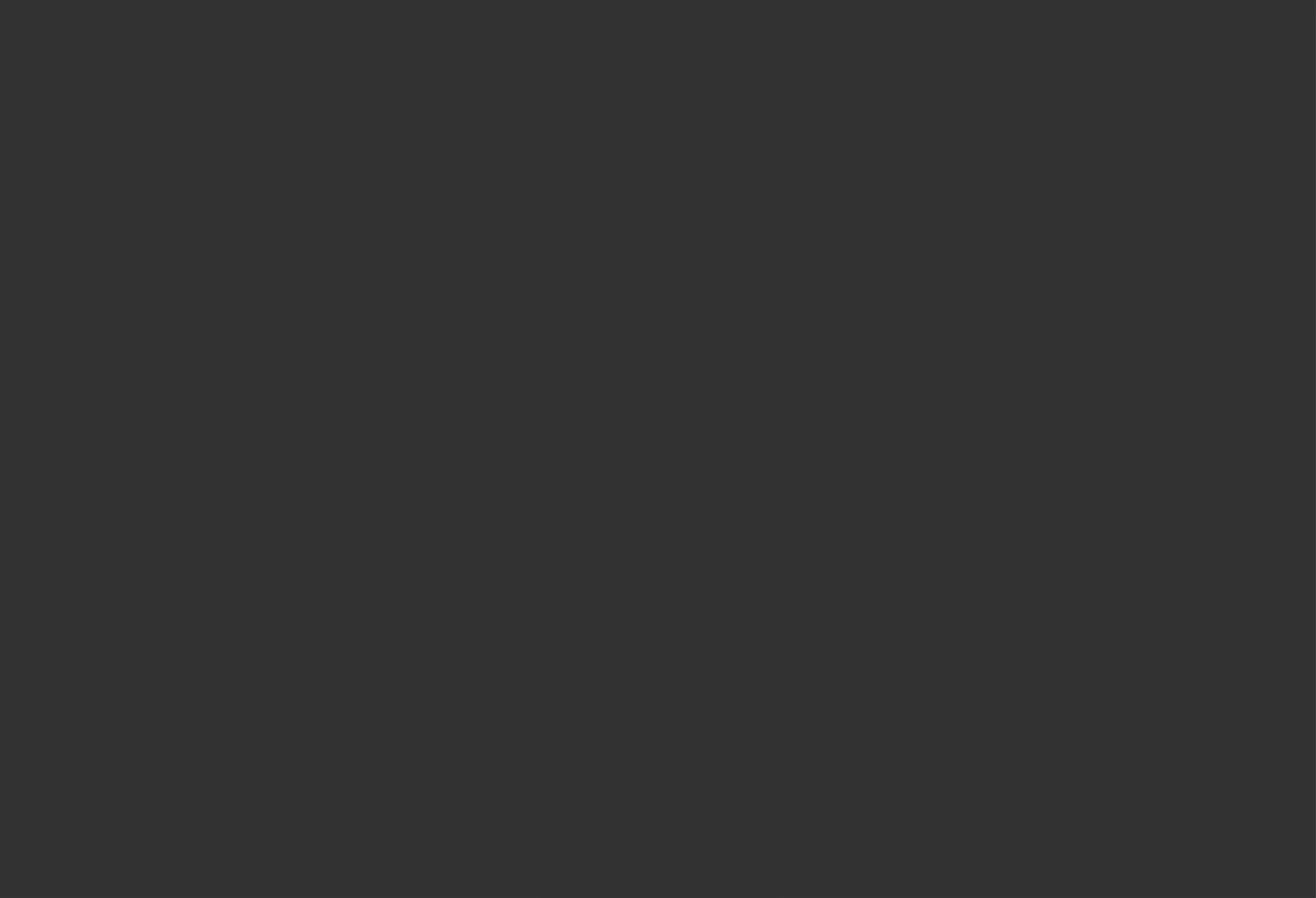
select select "0"
select select "2"
select select "0"
select select "2"
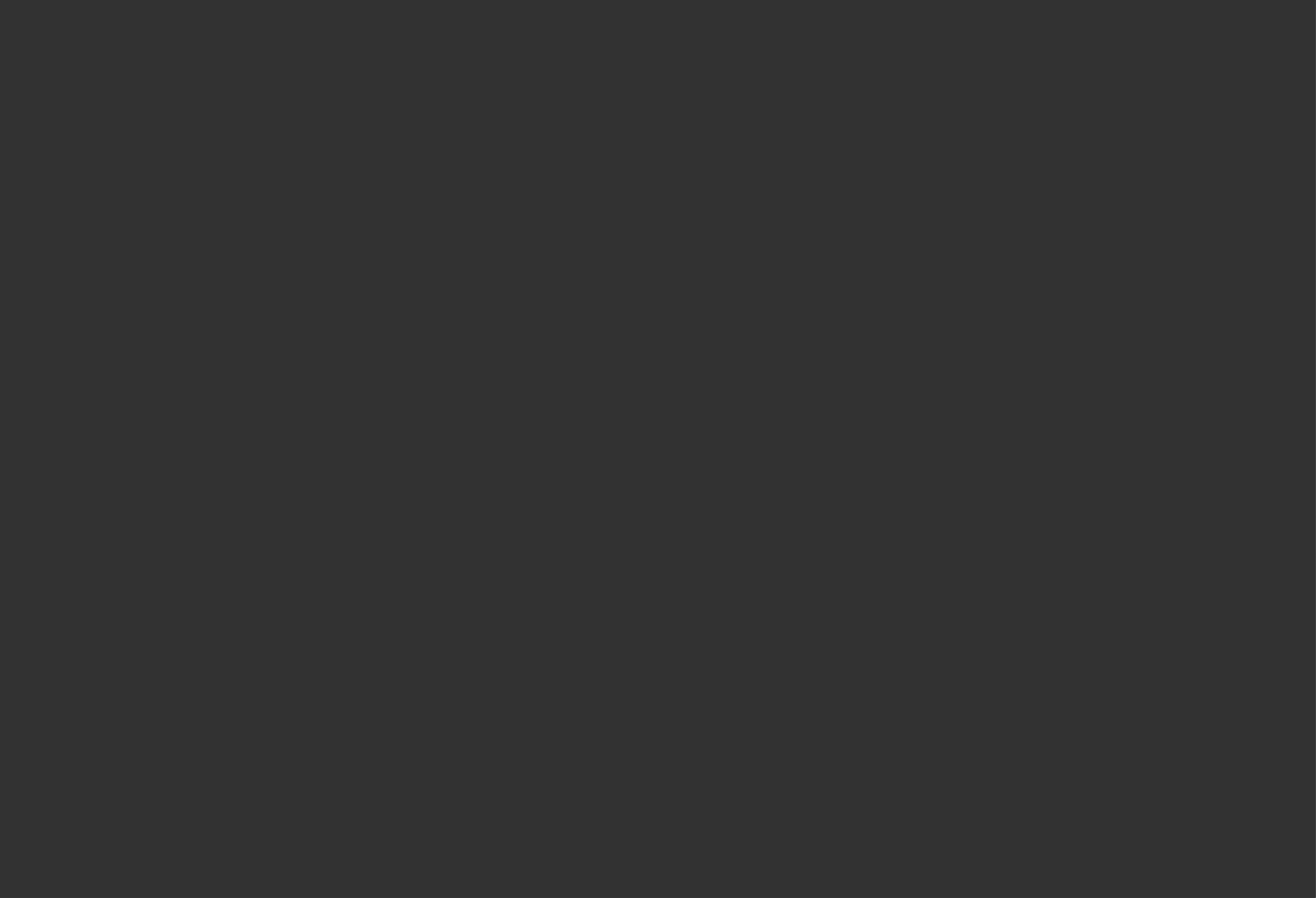
select select "0"
select select "2"
select select "0"
select select "2"
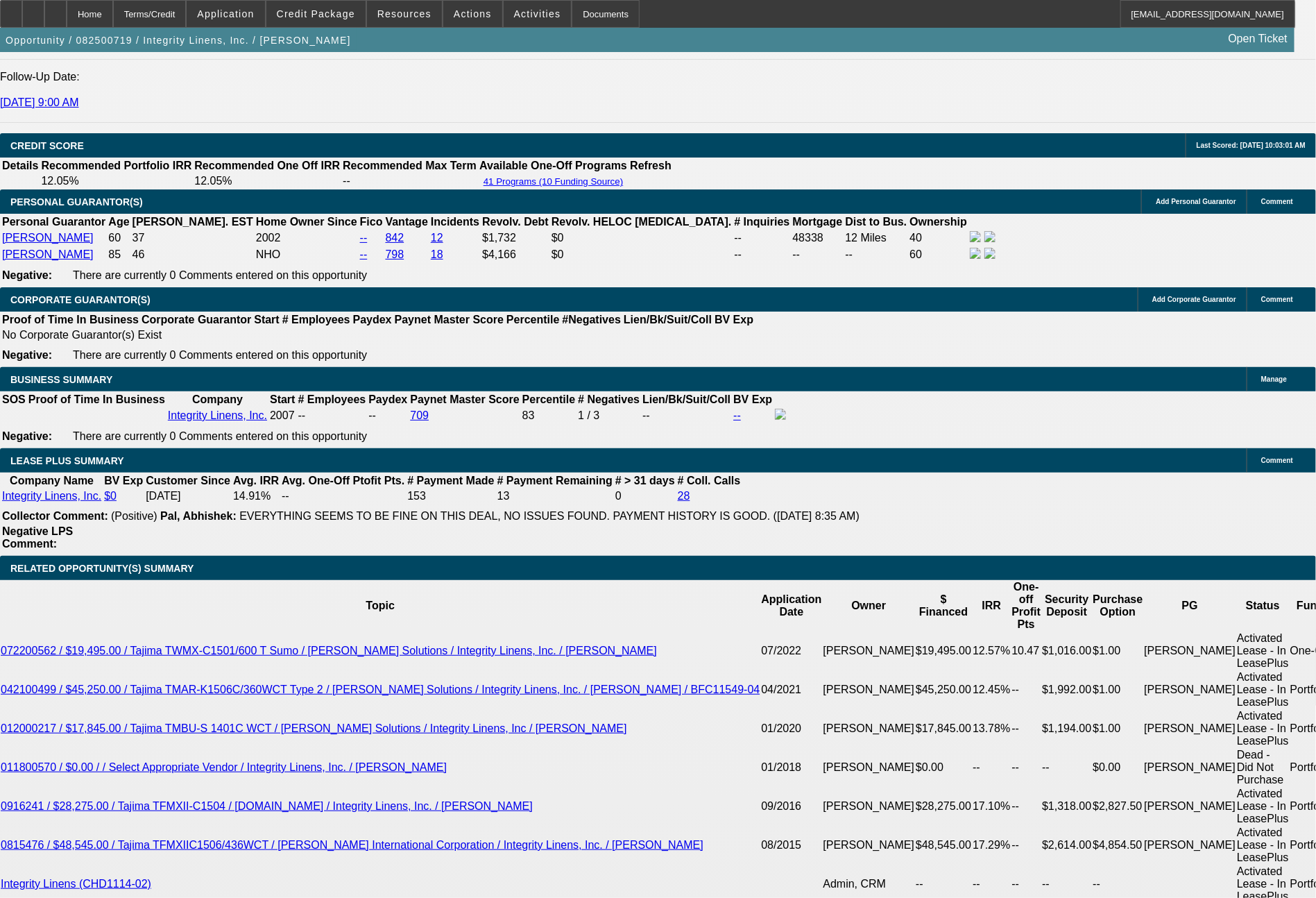
scroll to position [2071, 0]
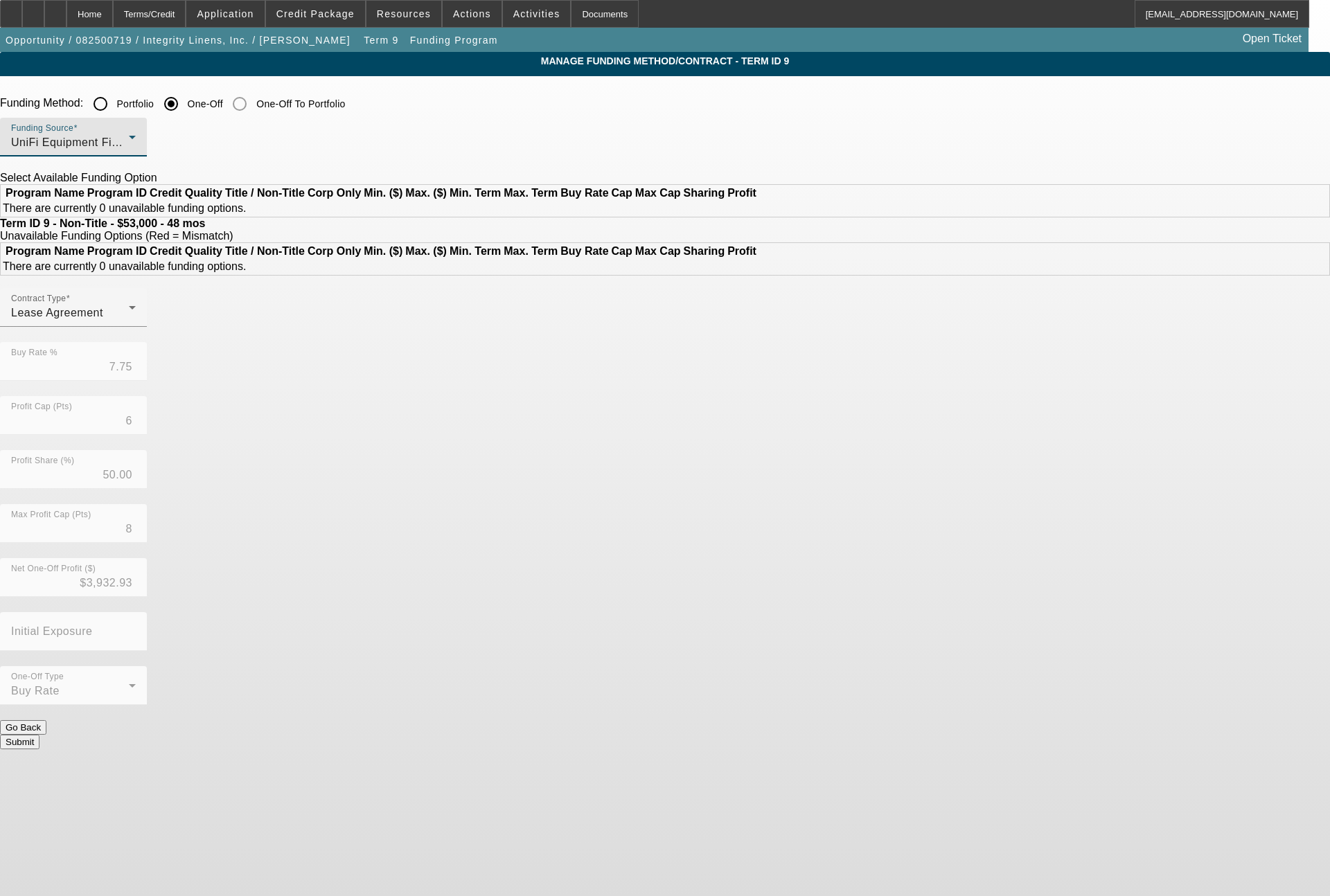
click at [129, 151] on div "UniFi Equipment Finance, Inc." at bounding box center [70, 142] width 118 height 17
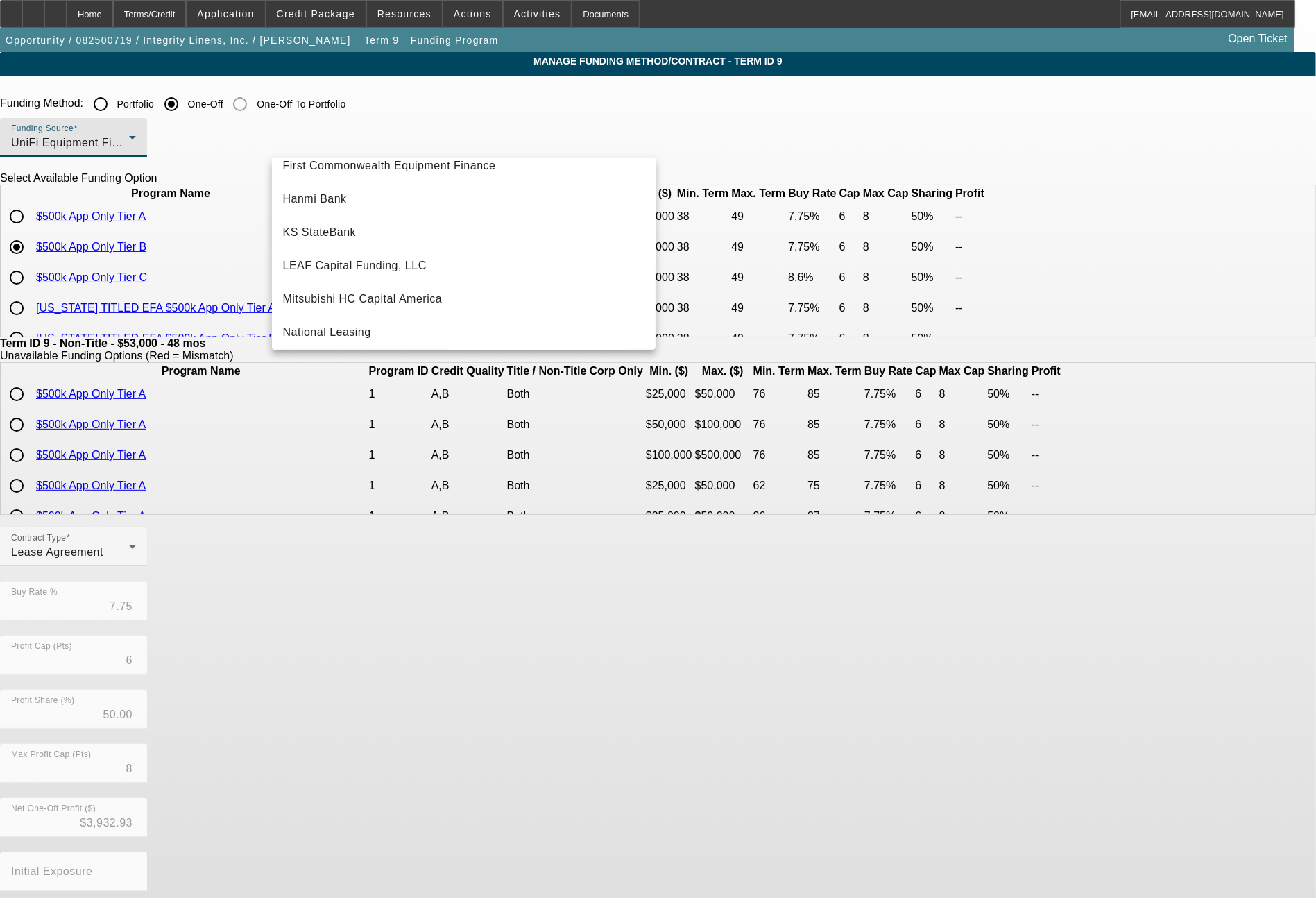
scroll to position [221, 0]
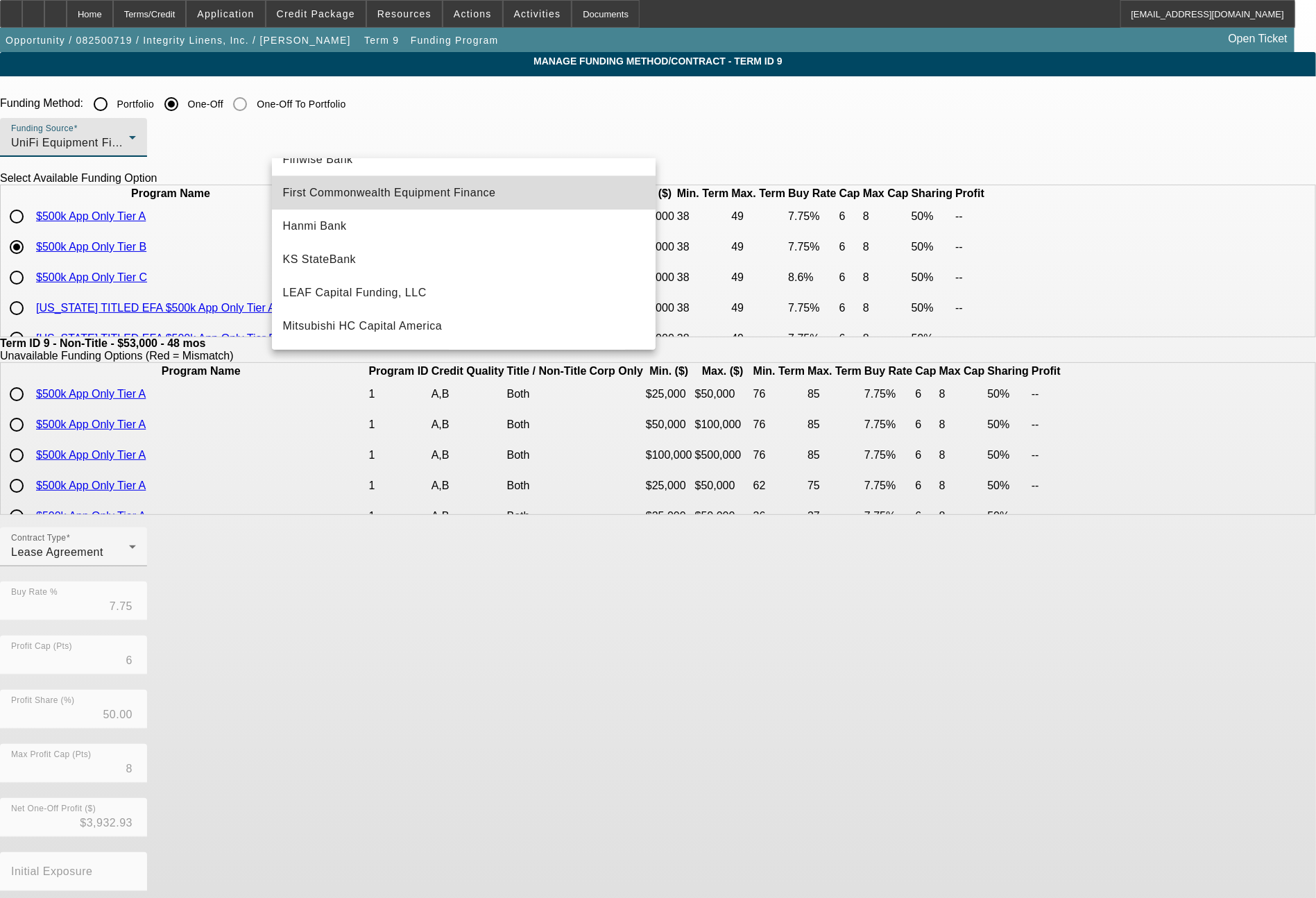
click at [483, 194] on span "First Commonwealth Equipment Finance" at bounding box center [390, 192] width 213 height 17
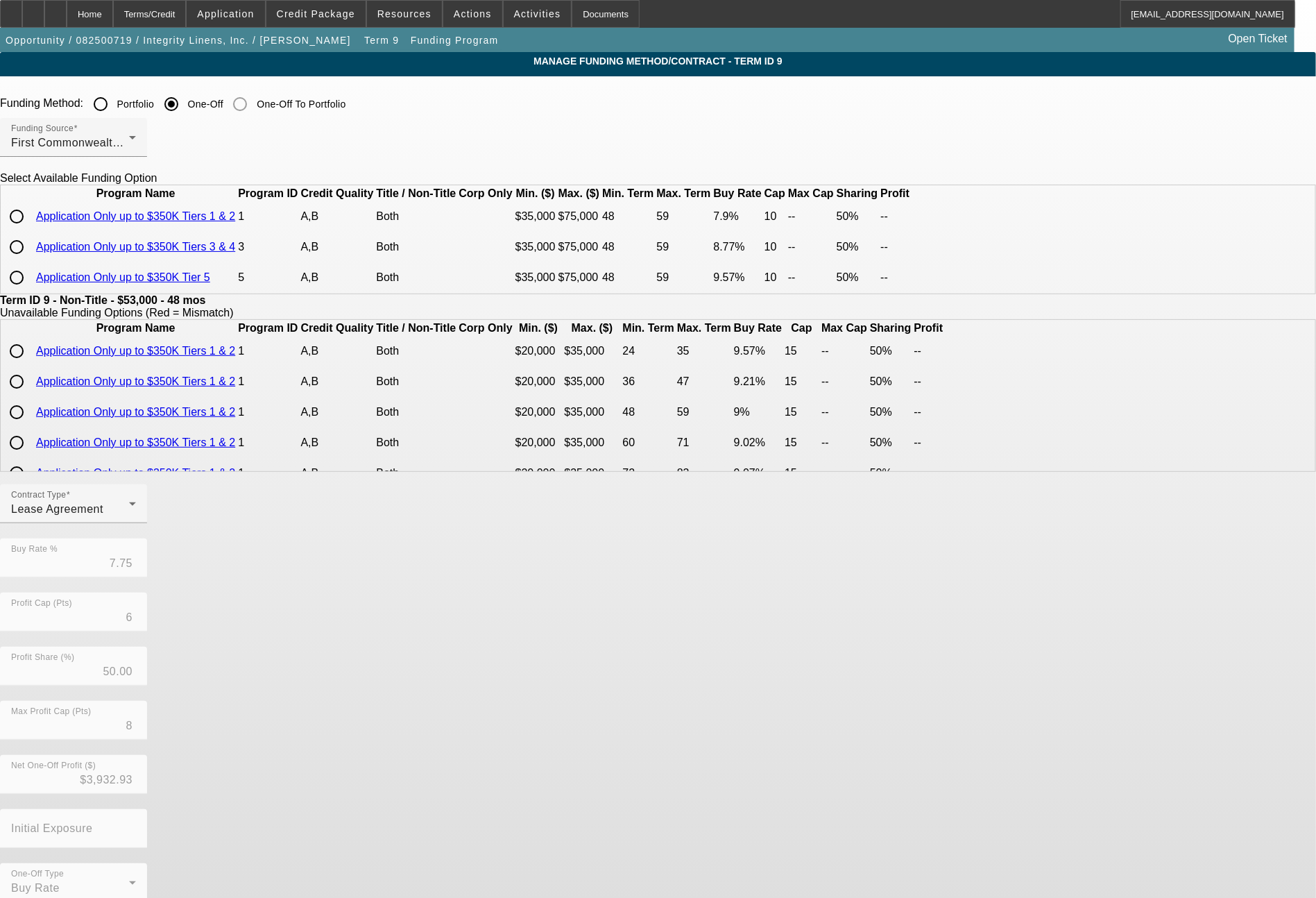
click at [30, 231] on input "radio" at bounding box center [16, 216] width 28 height 28
radio input "true"
type input "7.90"
type input "10"
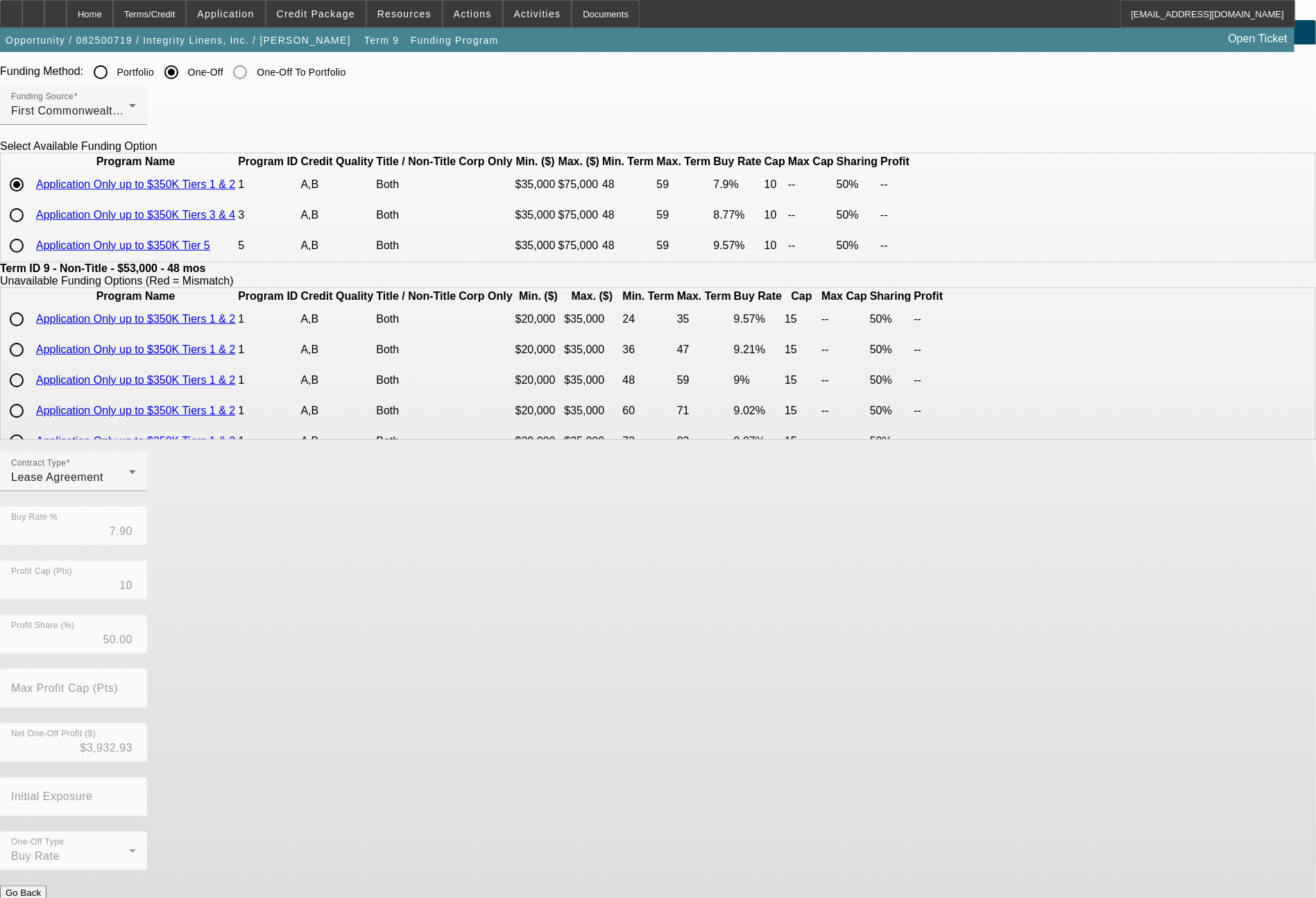
scroll to position [58, 0]
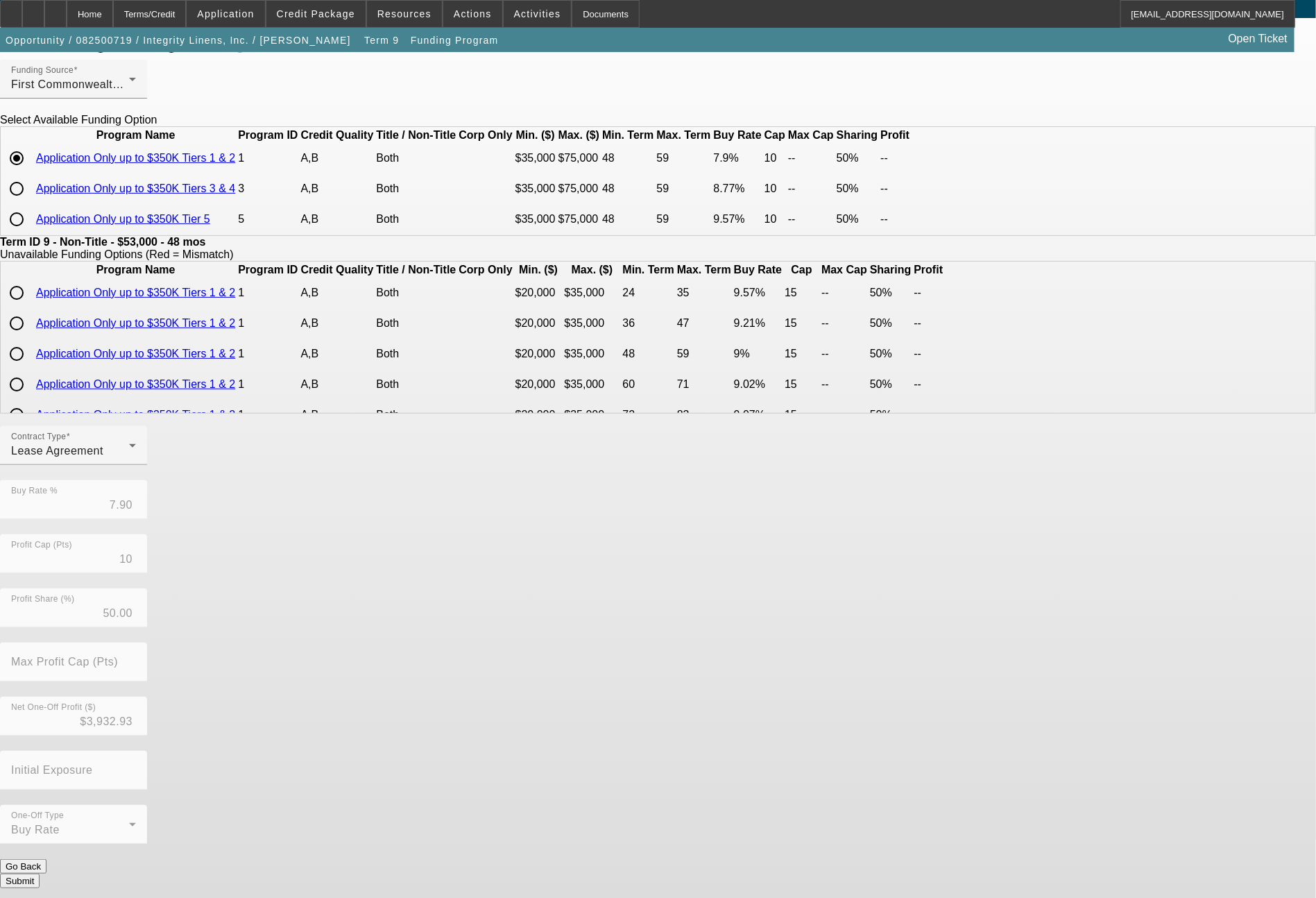
click at [40, 874] on button "Submit" at bounding box center [20, 881] width 40 height 14
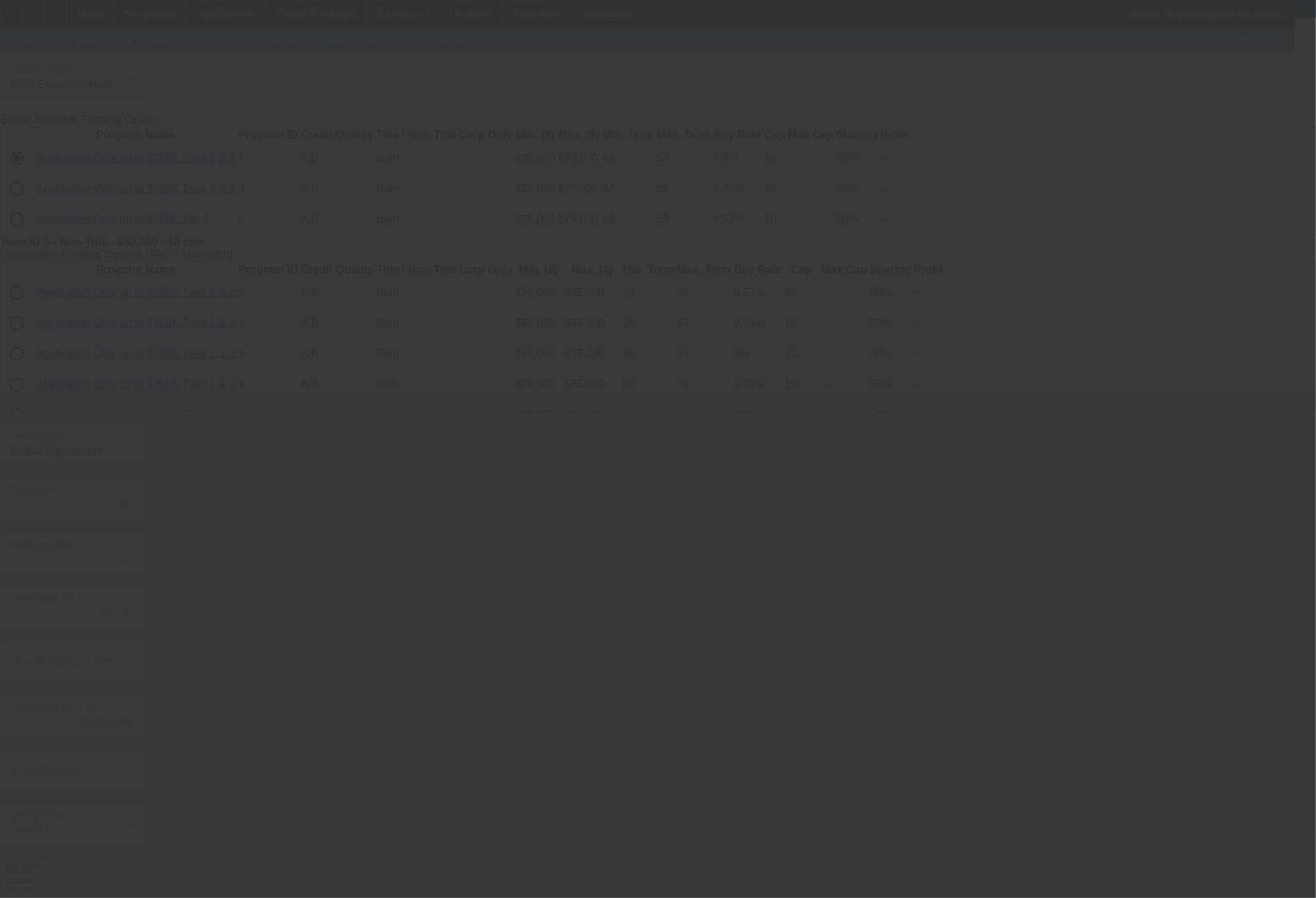
type input "7.75"
type input "6"
type input "8"
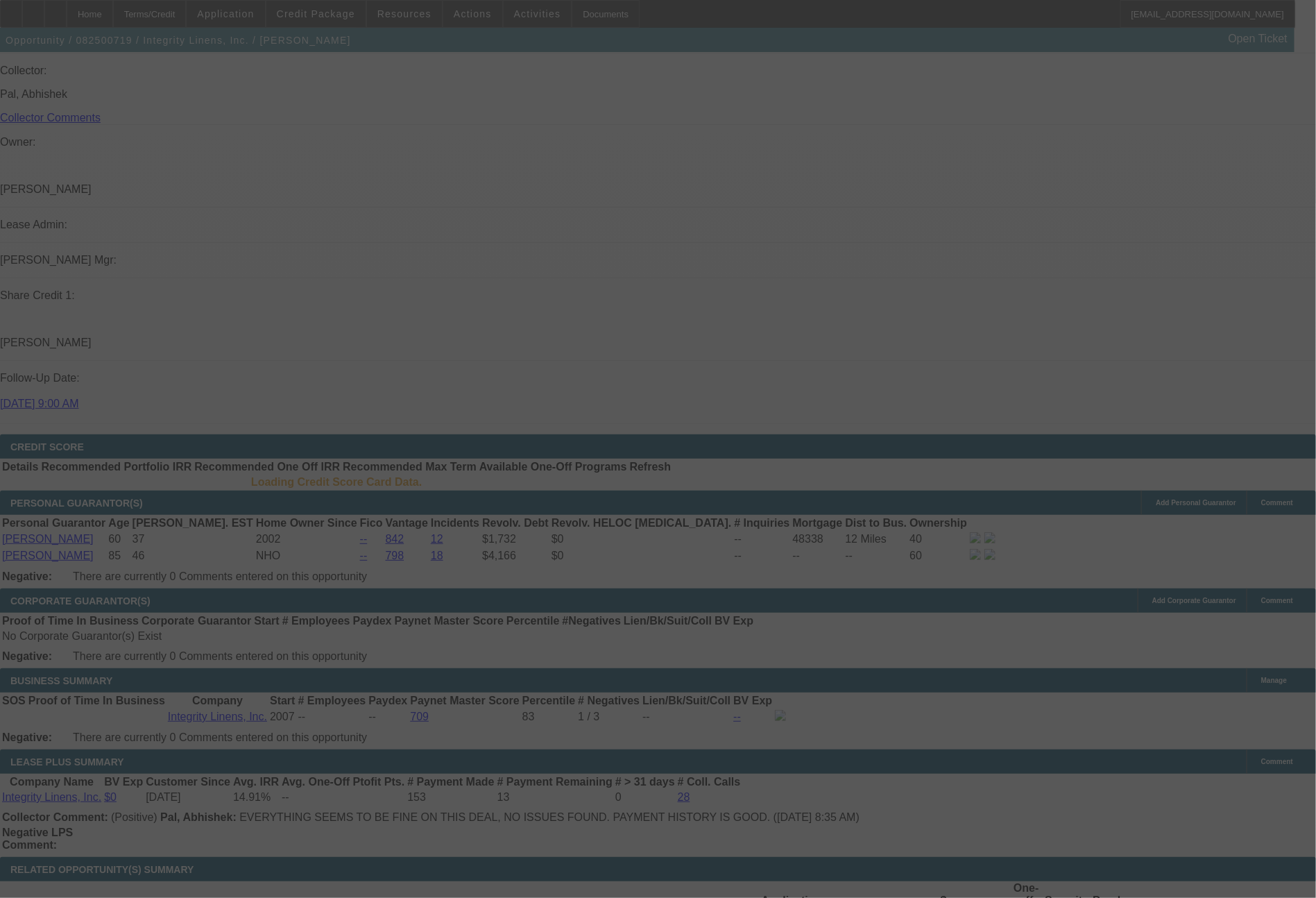
scroll to position [1639, 0]
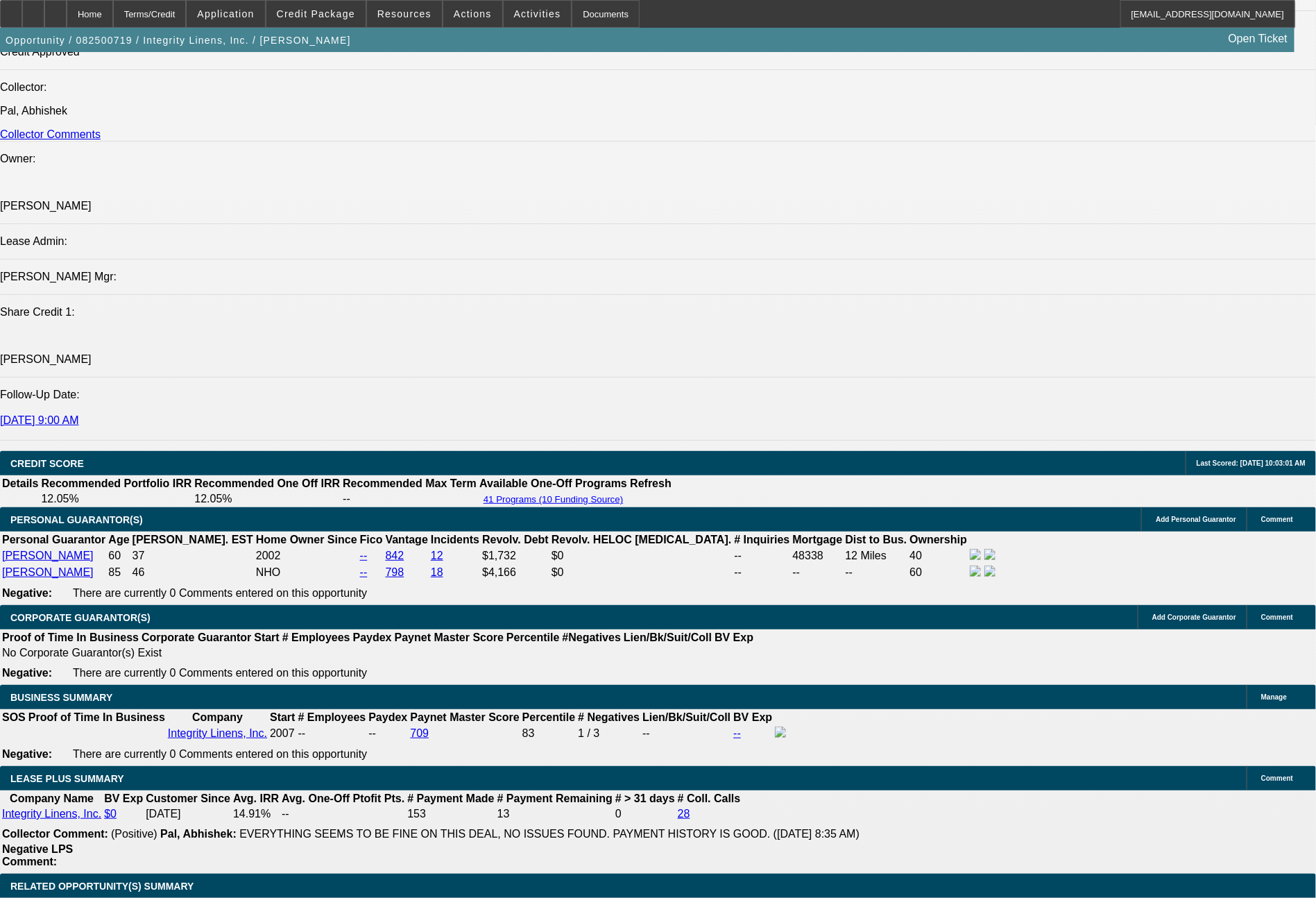
select select "0"
select select "2"
select select "0"
select select "2"
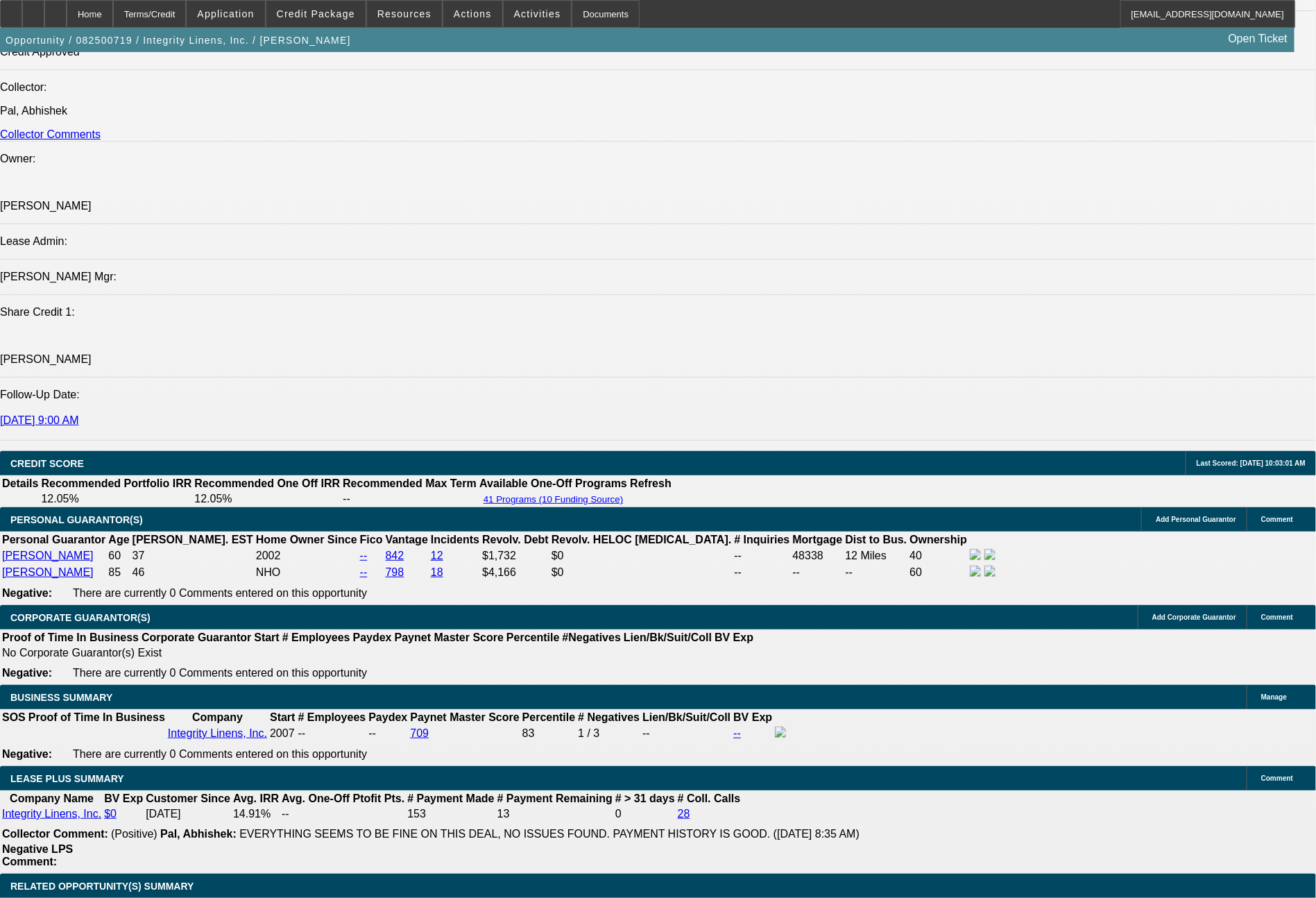
select select "0"
select select "2"
select select "0"
select select "2"
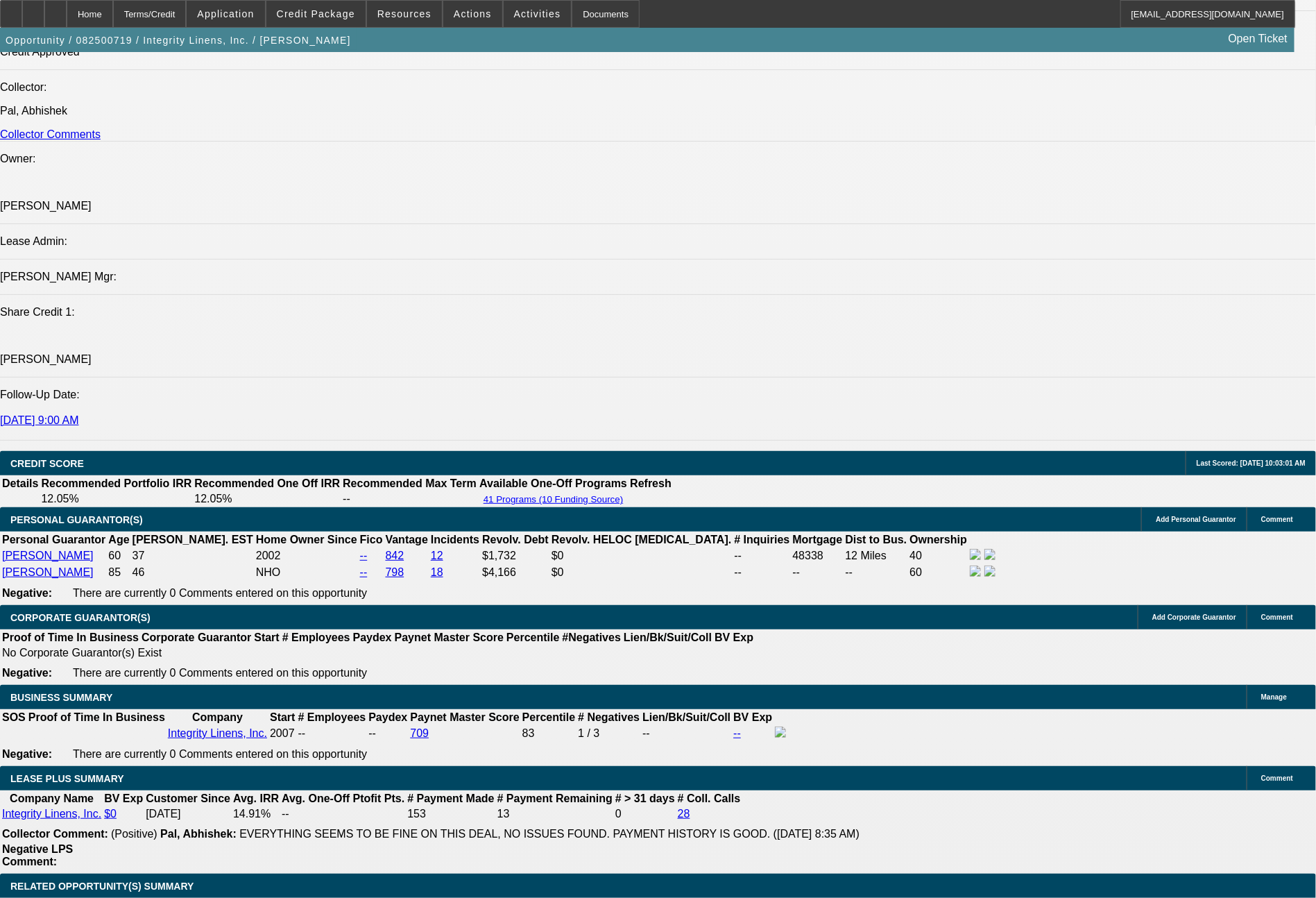
select select "0"
select select "2"
select select "0"
select select "2"
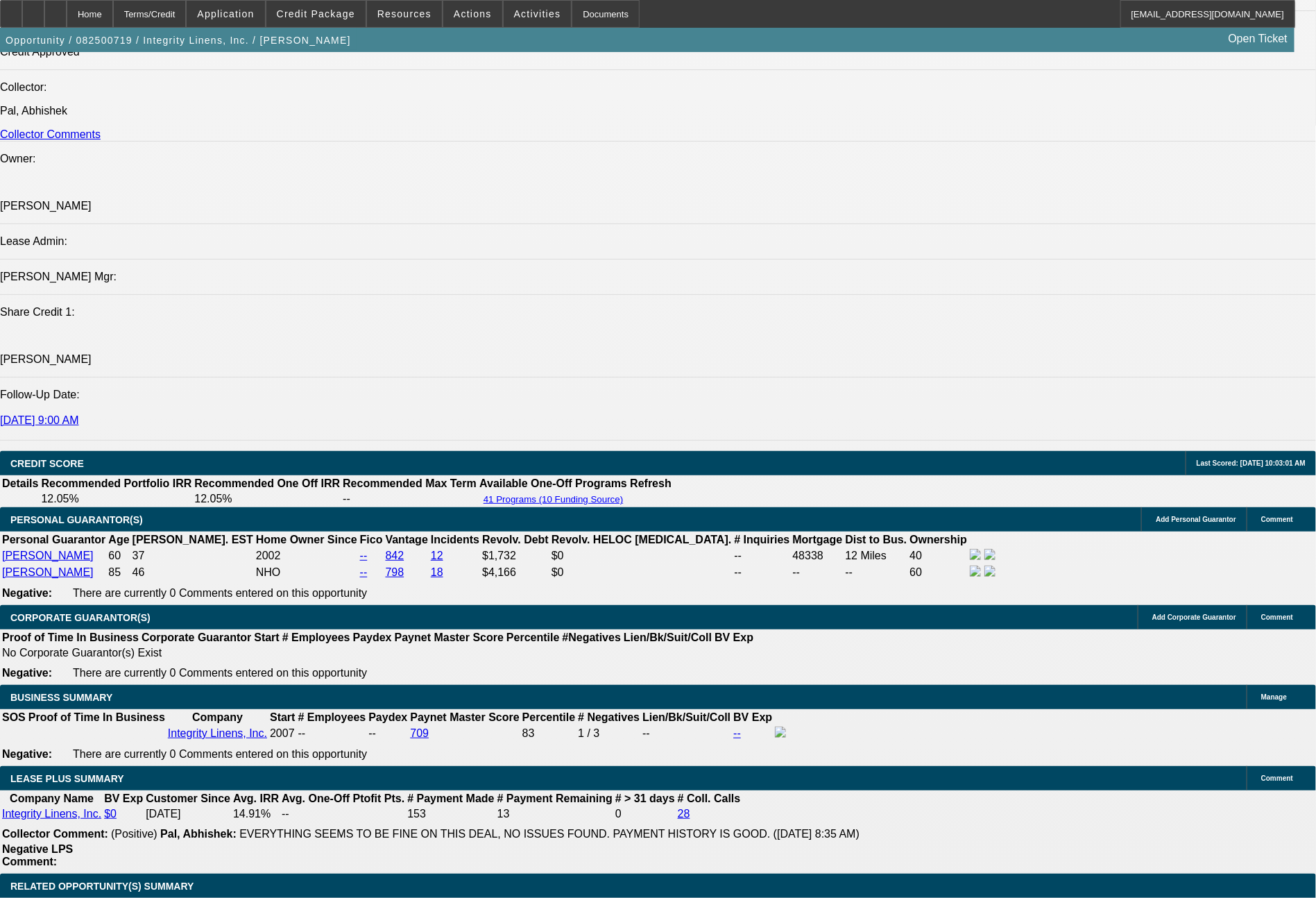
select select "0"
select select "2"
select select "0"
select select "2"
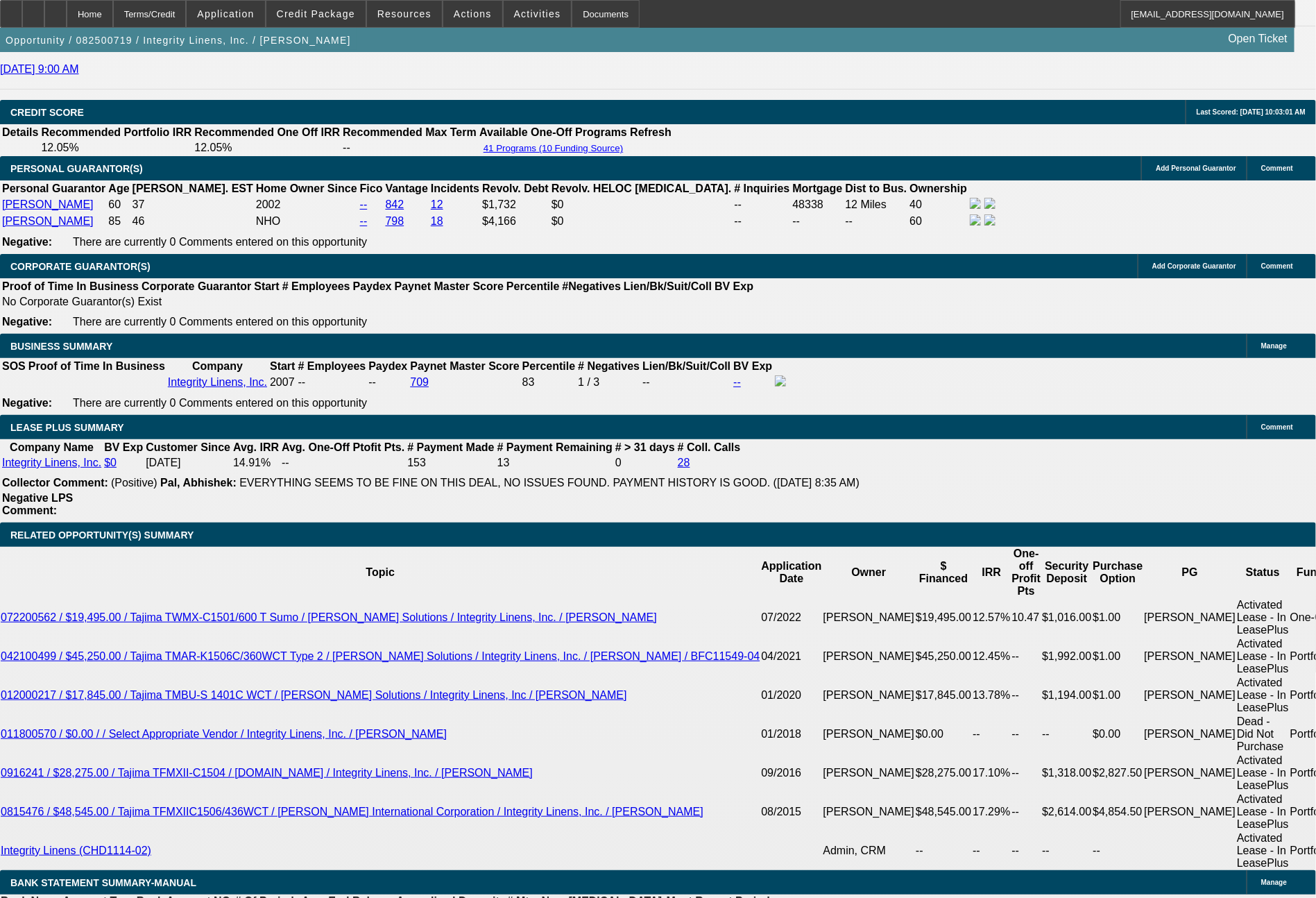
scroll to position [2105, 0]
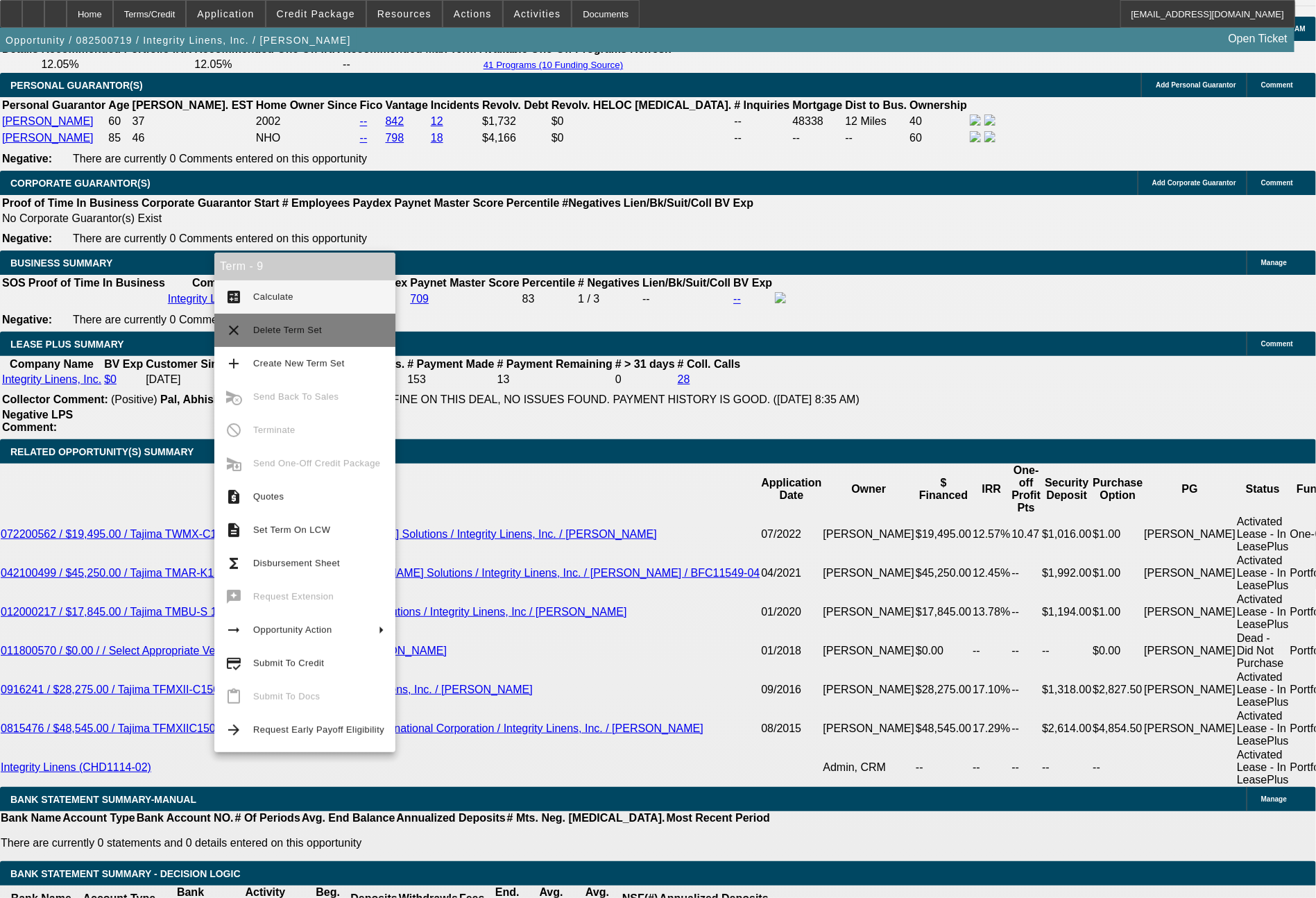
click at [248, 325] on button "clear Delete Term Set" at bounding box center [305, 330] width 181 height 33
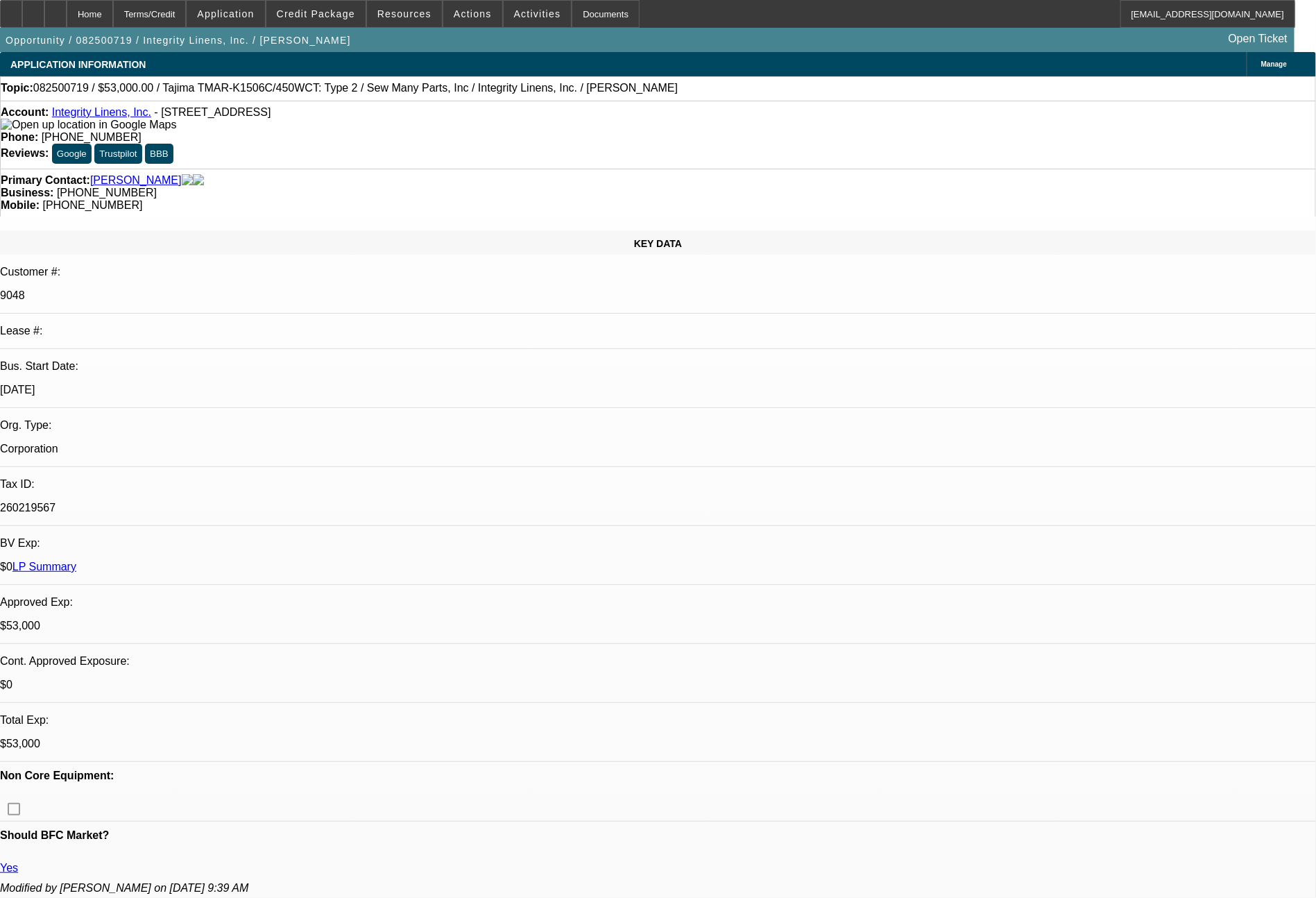
select select "0"
select select "2"
select select "0"
select select "2"
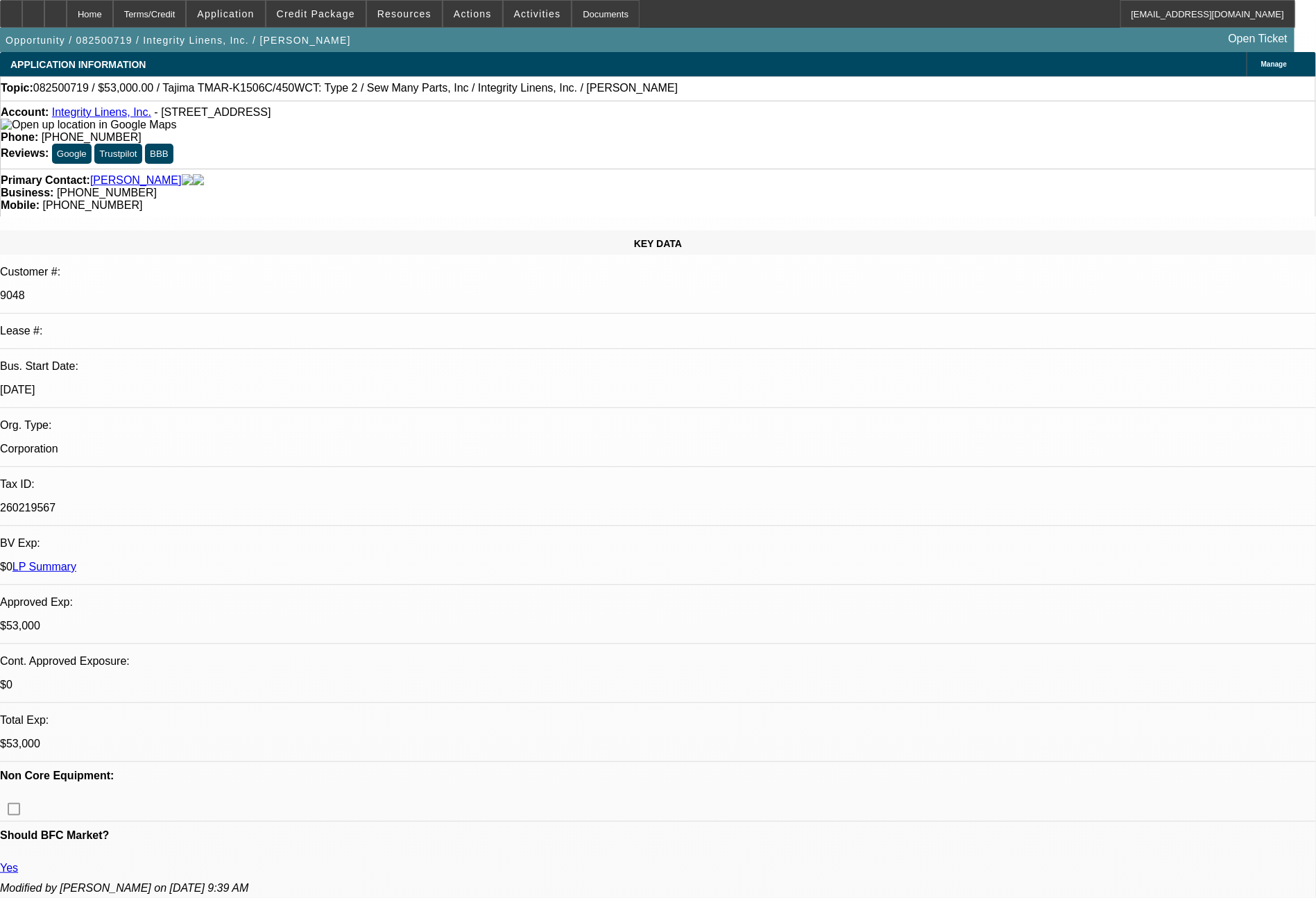
select select "0"
select select "2"
select select "0"
select select "2"
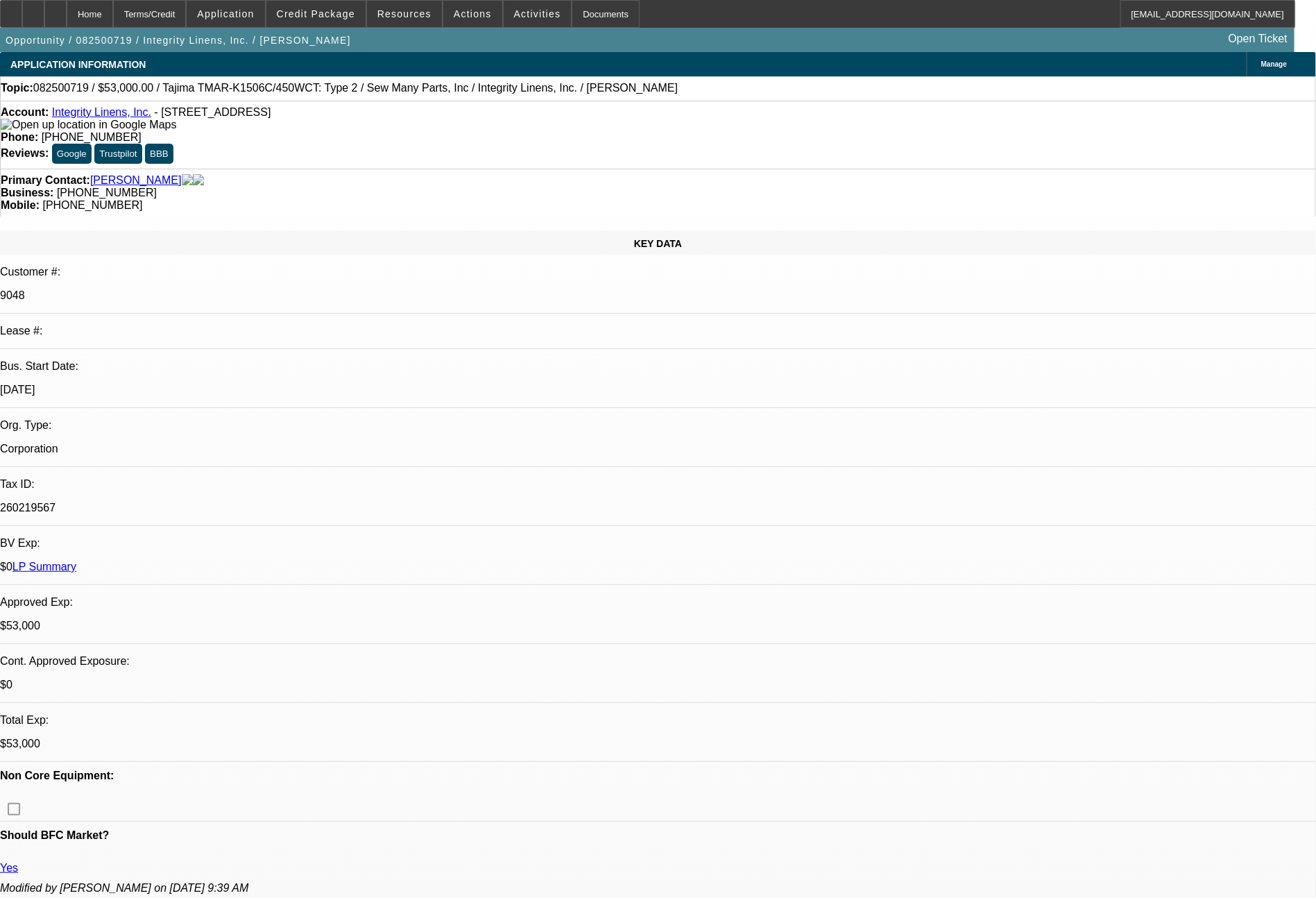
select select "0"
select select "2"
select select "0"
select select "2"
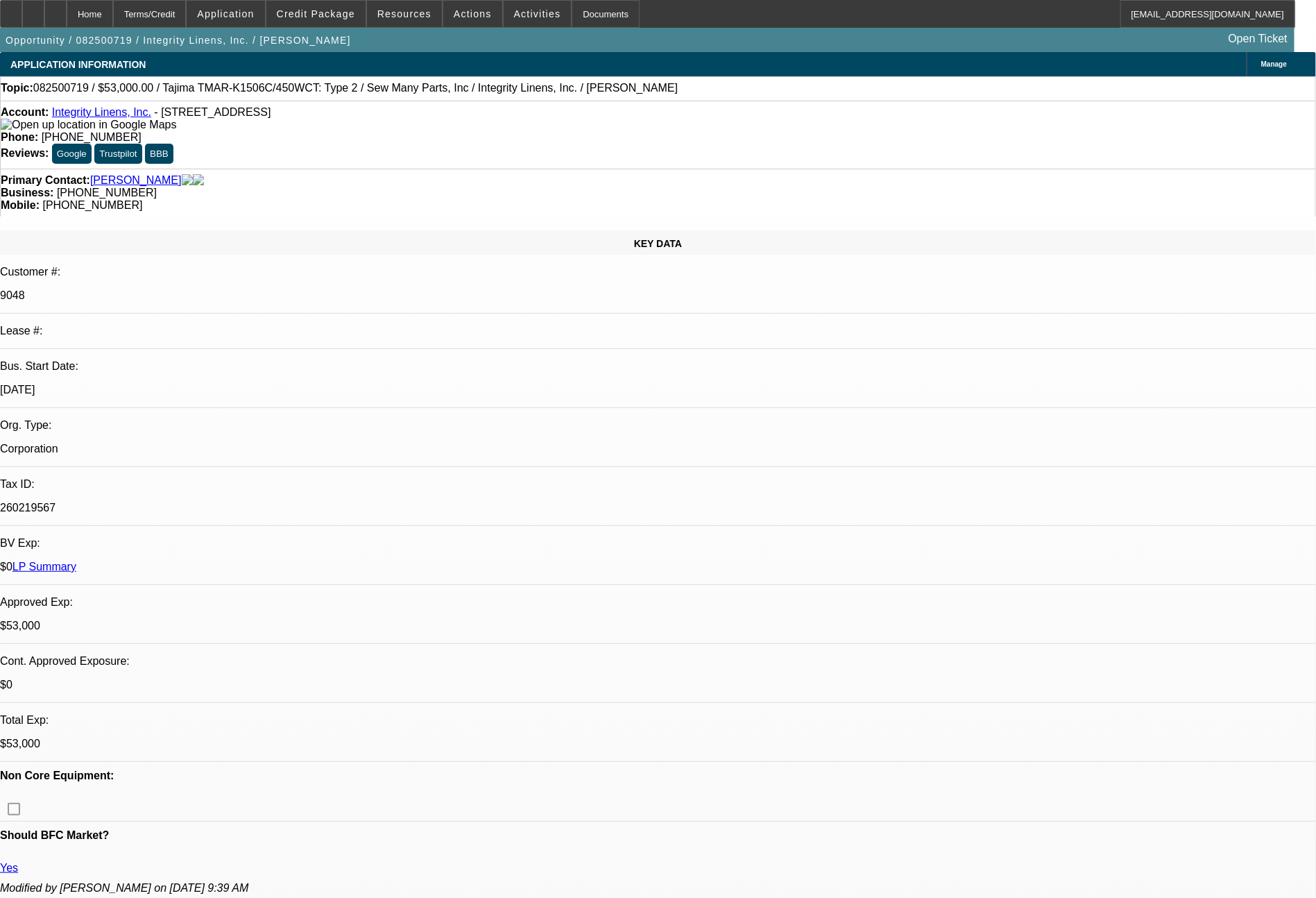
select select "0"
select select "2"
select select "0"
select select "2"
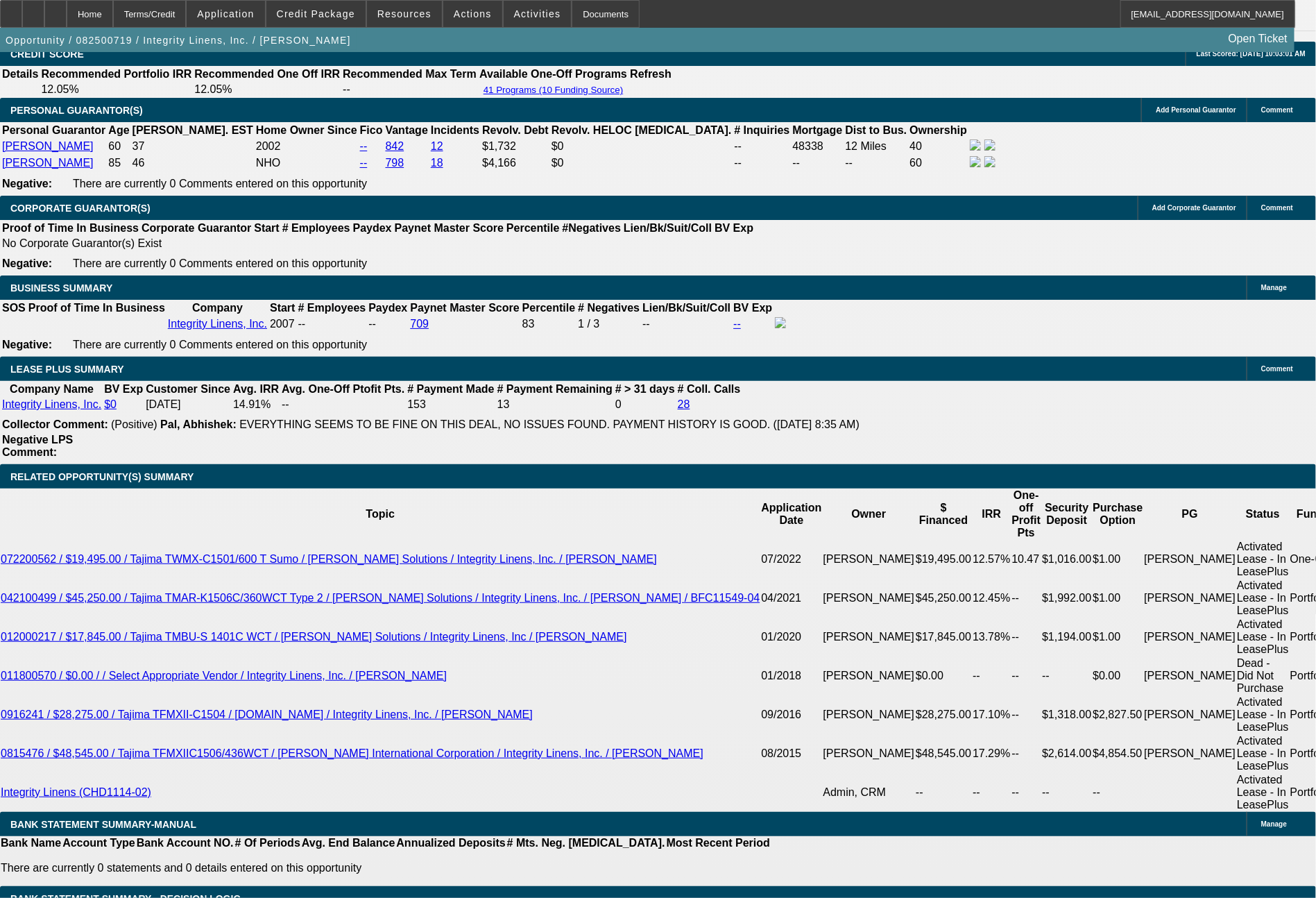
scroll to position [2011, 0]
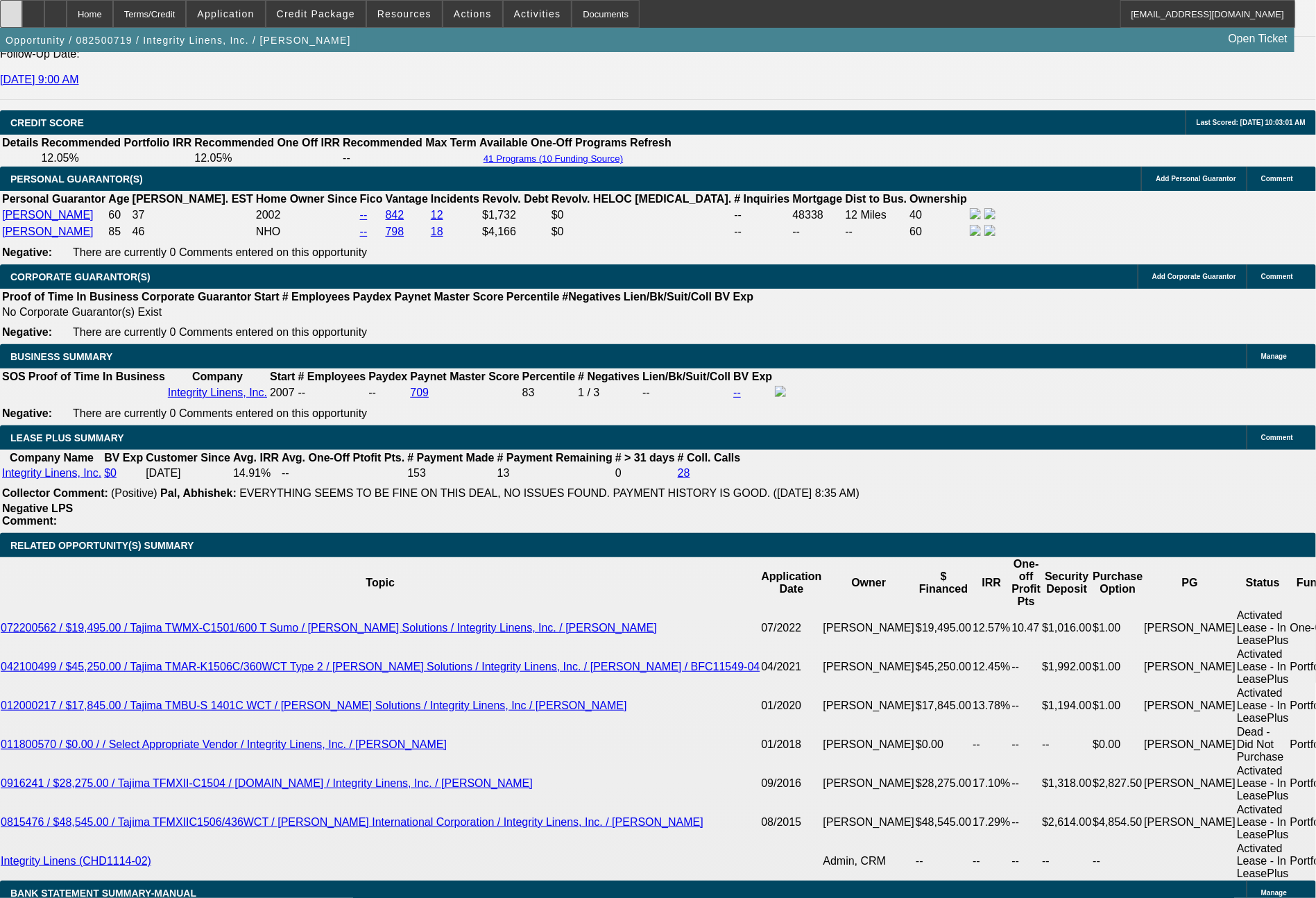
click at [19, 11] on div at bounding box center [11, 14] width 22 height 28
